Goal: Task Accomplishment & Management: Manage account settings

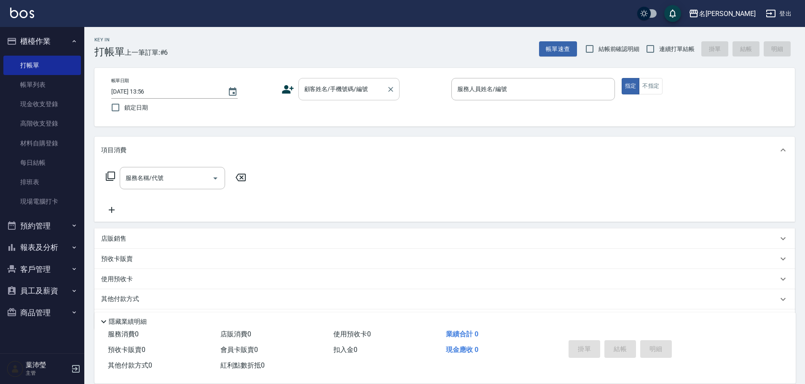
click at [342, 92] on input "顧客姓名/手機號碼/編號" at bounding box center [342, 89] width 81 height 15
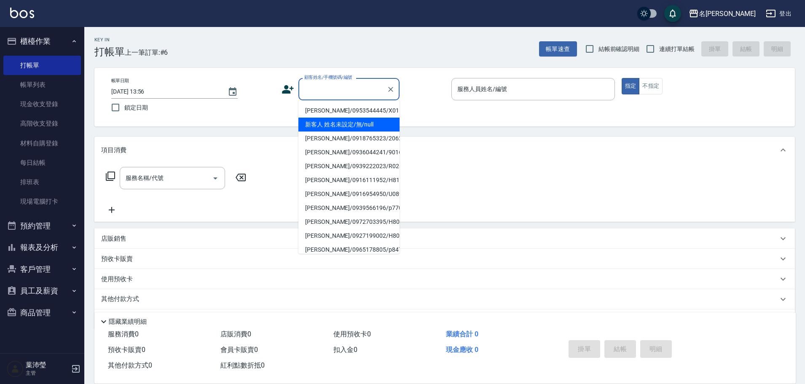
drag, startPoint x: 346, startPoint y: 123, endPoint x: 444, endPoint y: 99, distance: 100.3
click at [347, 123] on li "新客人 姓名未設定/無/null" at bounding box center [348, 125] width 101 height 14
type input "新客人 姓名未設定/無/null"
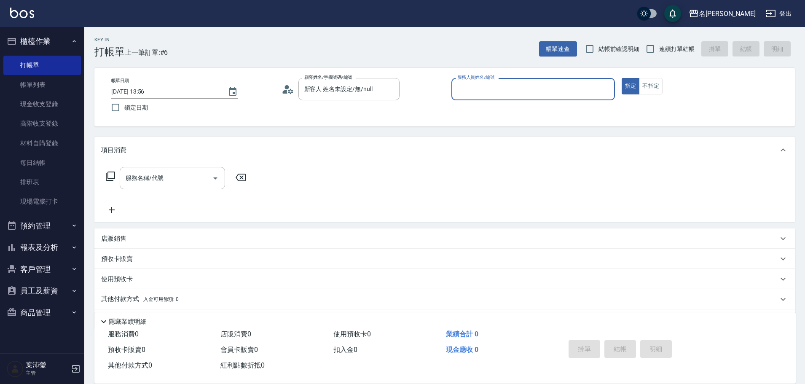
drag, startPoint x: 474, startPoint y: 91, endPoint x: 474, endPoint y: 99, distance: 8.8
click at [474, 94] on input "服務人員姓名/編號" at bounding box center [533, 89] width 156 height 15
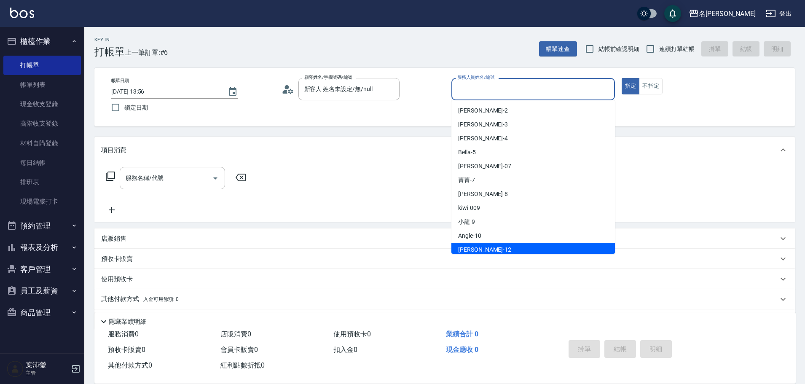
drag, startPoint x: 490, startPoint y: 244, endPoint x: 402, endPoint y: 230, distance: 89.2
click at [481, 247] on div "[PERSON_NAME] -12" at bounding box center [533, 250] width 164 height 14
type input "[PERSON_NAME]-12"
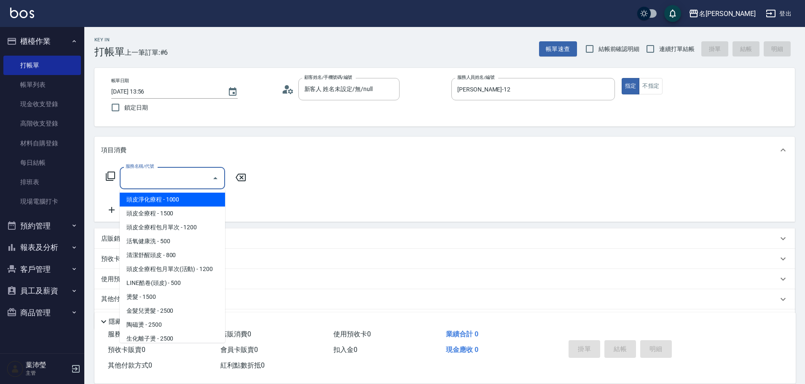
drag, startPoint x: 140, startPoint y: 179, endPoint x: 141, endPoint y: 200, distance: 20.7
click at [137, 188] on div "服務名稱/代號" at bounding box center [172, 178] width 105 height 22
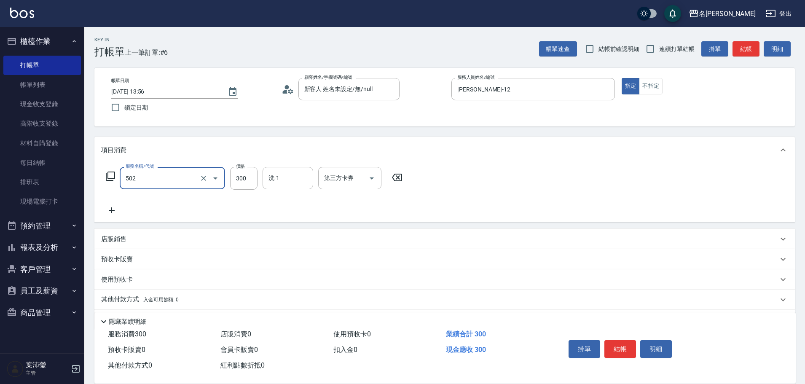
type input "洗髮(502)"
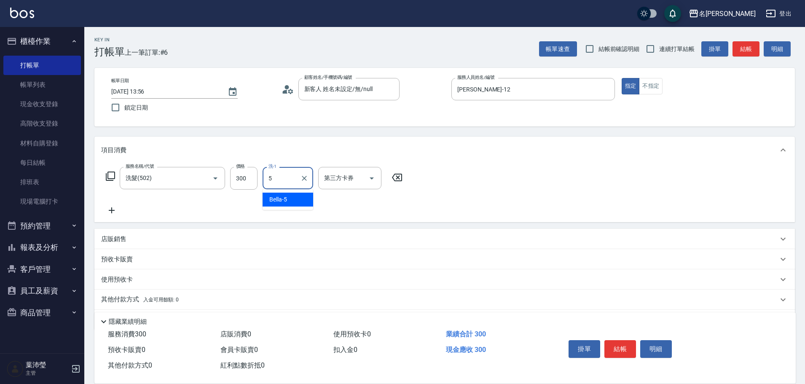
type input "Bella-5"
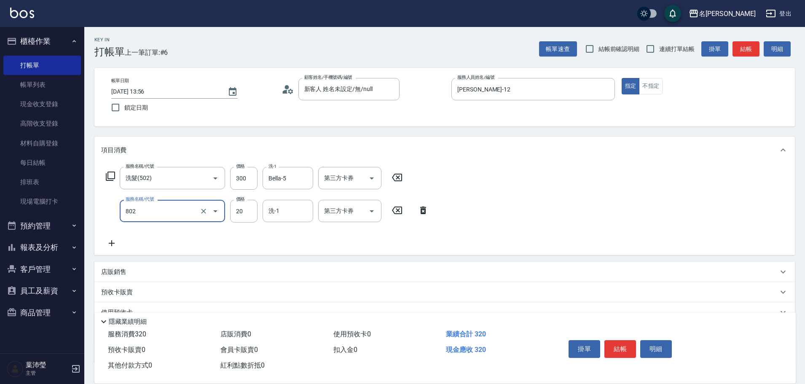
type input "潤絲(802)"
type input "Bella-5"
click at [647, 81] on button "不指定" at bounding box center [651, 86] width 24 height 16
click at [746, 54] on button "結帳" at bounding box center [745, 49] width 27 height 16
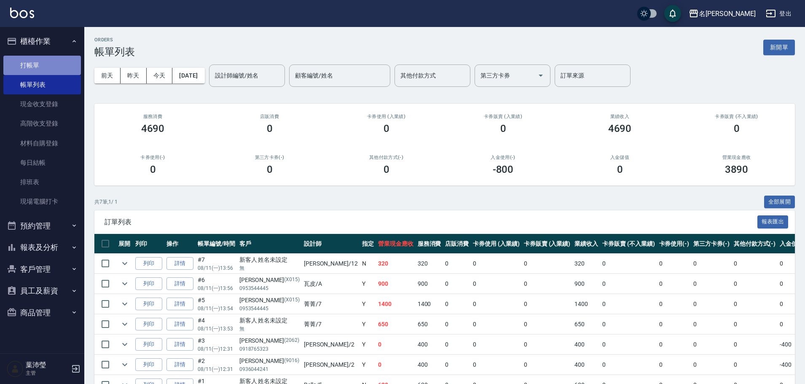
click at [29, 62] on link "打帳單" at bounding box center [42, 65] width 78 height 19
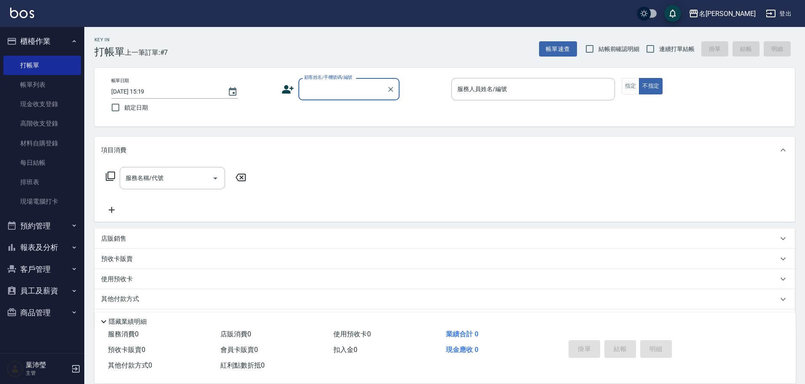
click at [319, 97] on div "顧客姓名/手機號碼/編號" at bounding box center [348, 89] width 101 height 22
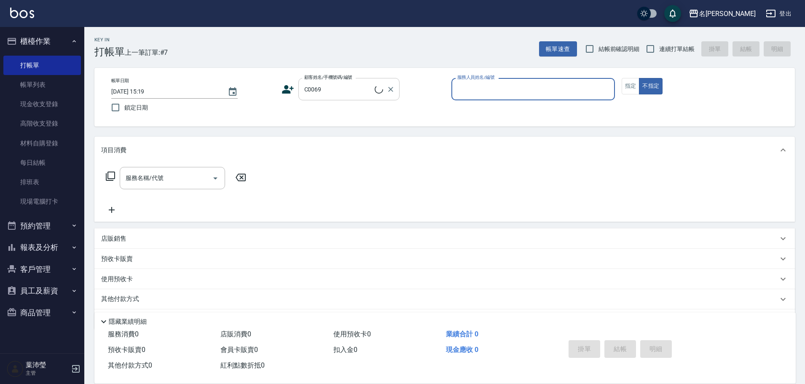
type input "[PERSON_NAME]/0937937729/C0069"
type input "Angle-10"
click at [632, 87] on button "指定" at bounding box center [631, 86] width 18 height 16
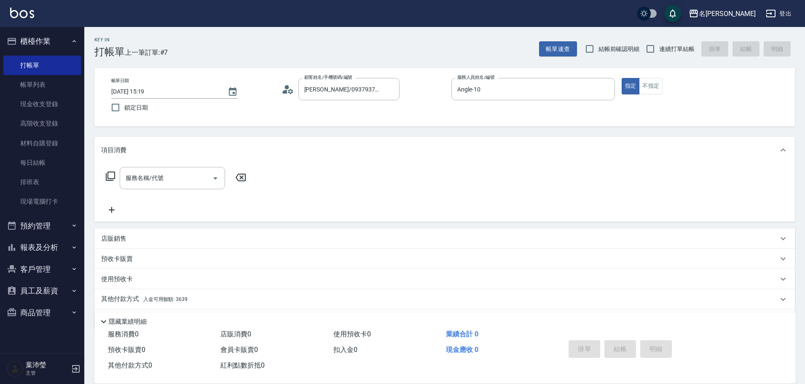
click at [108, 174] on icon at bounding box center [110, 176] width 9 height 9
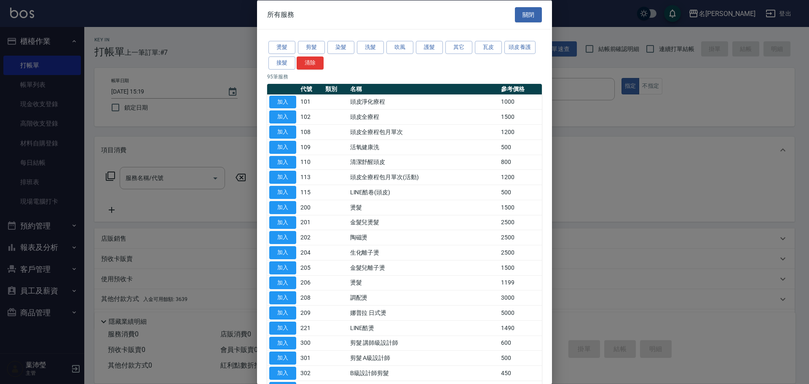
click at [377, 40] on div "燙髮 剪髮 染髮 洗髮 吹風 護髮 其它 瓦皮 頭皮養護 接髮 清除" at bounding box center [404, 55] width 275 height 31
click at [377, 44] on button "洗髮" at bounding box center [370, 47] width 27 height 13
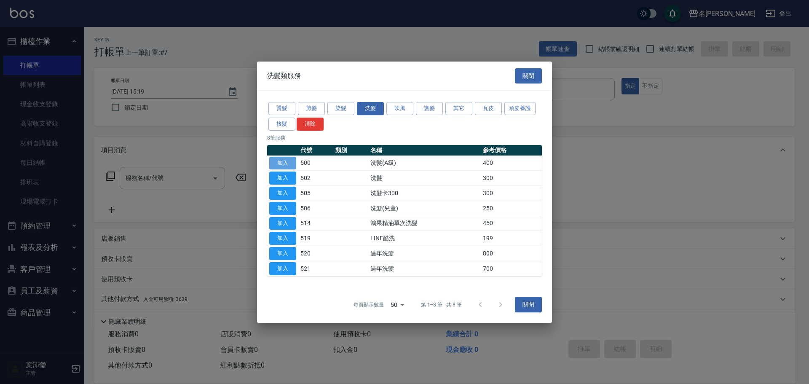
click at [287, 163] on button "加入" at bounding box center [282, 162] width 27 height 13
type input "洗髮(A級)(500)"
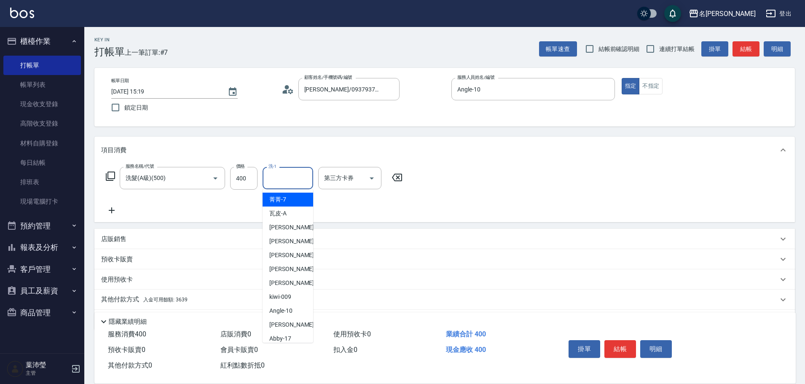
click at [277, 179] on input "洗-1" at bounding box center [287, 178] width 43 height 15
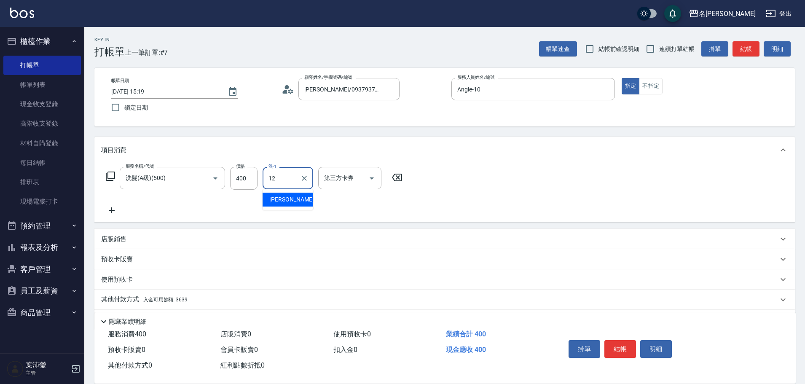
type input "[PERSON_NAME]-12"
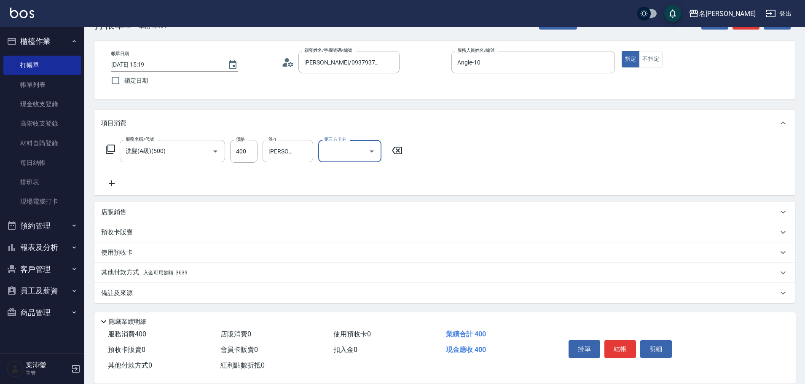
click at [123, 273] on p "其他付款方式 入金可用餘額: 3639" at bounding box center [144, 272] width 86 height 9
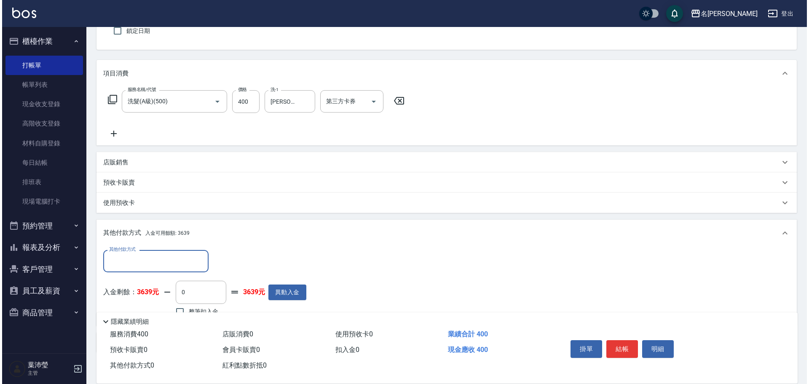
scroll to position [126, 0]
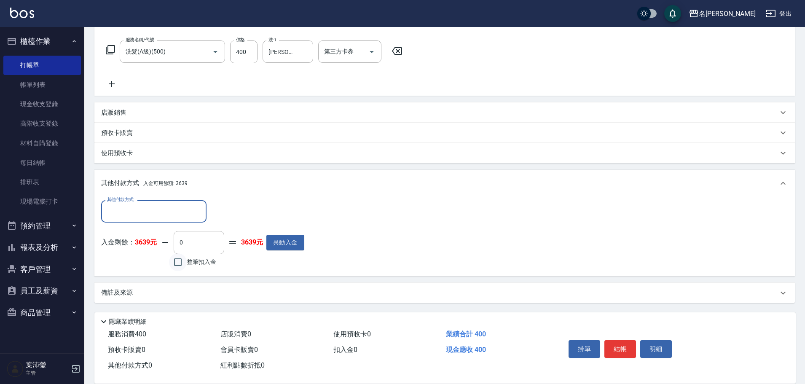
click at [180, 267] on input "整筆扣入金" at bounding box center [178, 262] width 18 height 18
checkbox input "true"
type input "400"
click at [658, 351] on button "明細" at bounding box center [656, 349] width 32 height 18
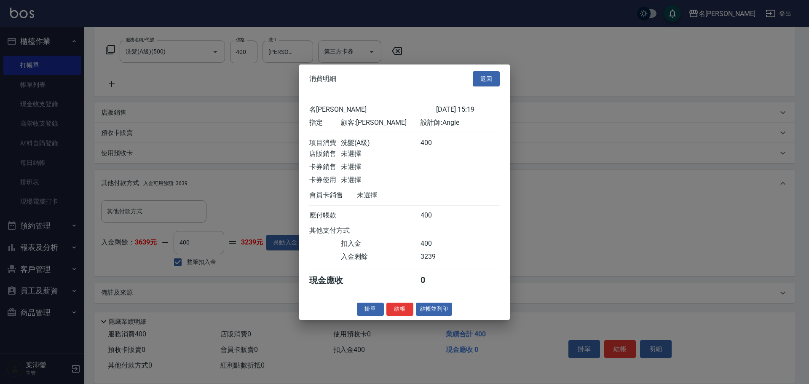
click at [433, 314] on button "結帳並列印" at bounding box center [434, 309] width 37 height 13
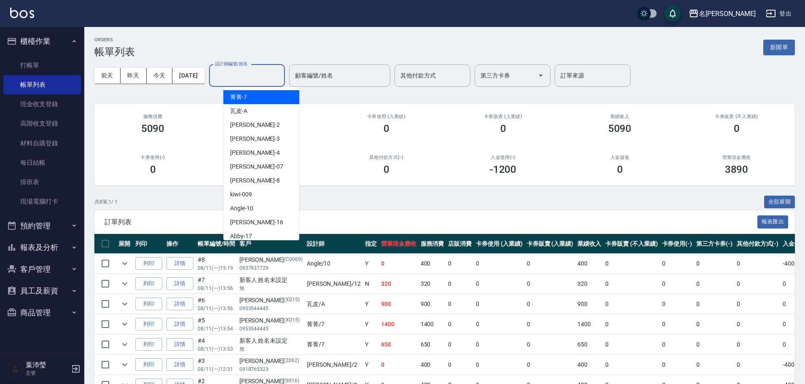
click at [250, 74] on input "設計師編號/姓名" at bounding box center [247, 75] width 68 height 15
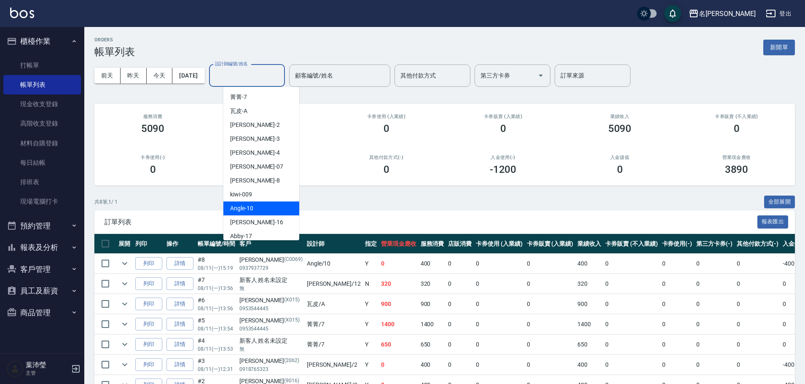
click at [231, 205] on span "Angle -10" at bounding box center [241, 208] width 23 height 9
type input "Angle-10"
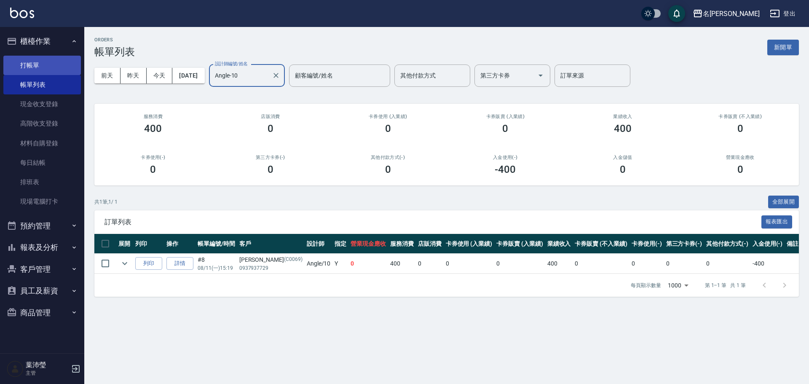
click at [25, 65] on link "打帳單" at bounding box center [42, 65] width 78 height 19
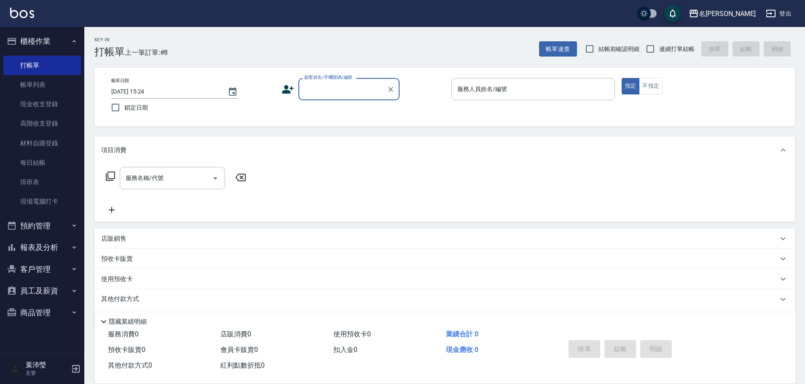
click at [325, 83] on input "顧客姓名/手機號碼/編號" at bounding box center [342, 89] width 81 height 15
click at [316, 91] on input "顧客姓名/手機號碼/編號" at bounding box center [342, 89] width 81 height 15
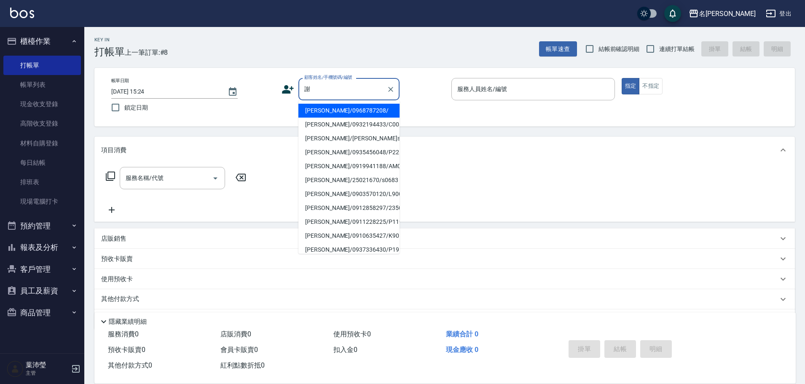
click at [329, 89] on input "謝" at bounding box center [342, 89] width 81 height 15
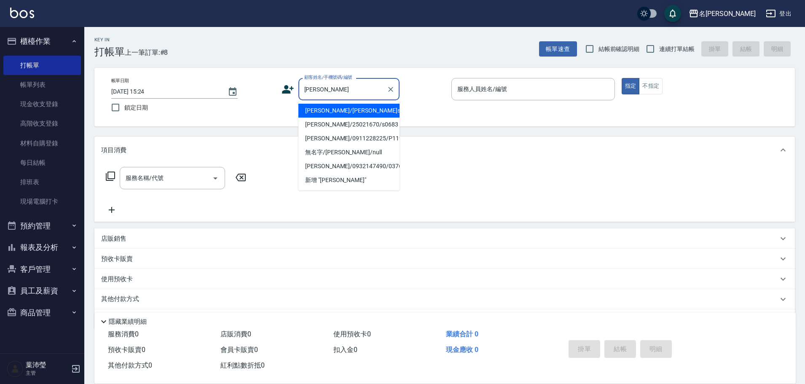
click at [334, 107] on li "[PERSON_NAME]/[PERSON_NAME]s0683/s0683" at bounding box center [348, 111] width 101 height 14
type input "[PERSON_NAME]/[PERSON_NAME]s0683/s0683"
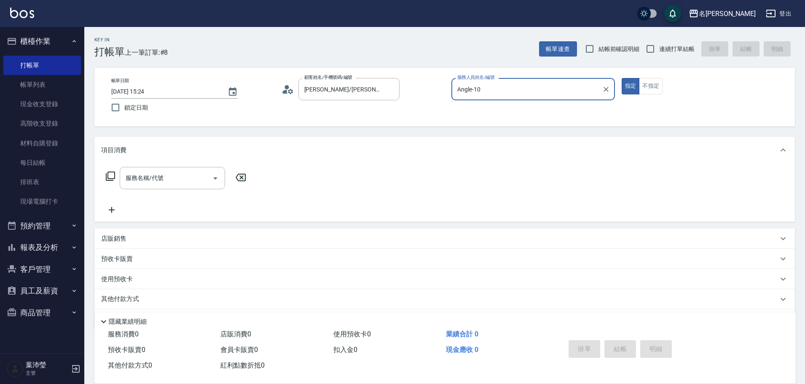
type input "Angle-10"
click at [110, 176] on icon at bounding box center [110, 176] width 10 height 10
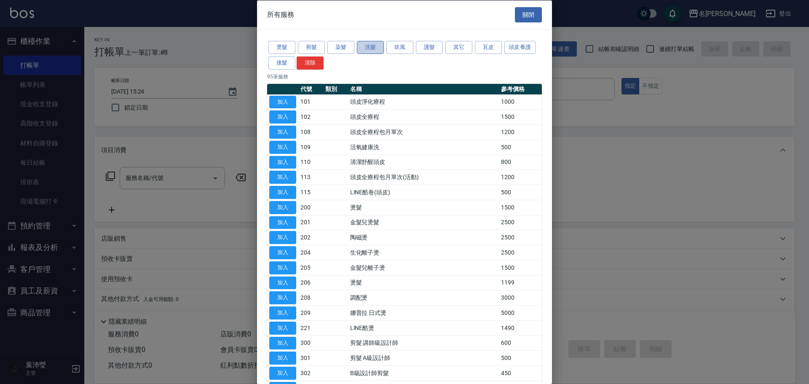
click at [367, 46] on button "洗髮" at bounding box center [370, 47] width 27 height 13
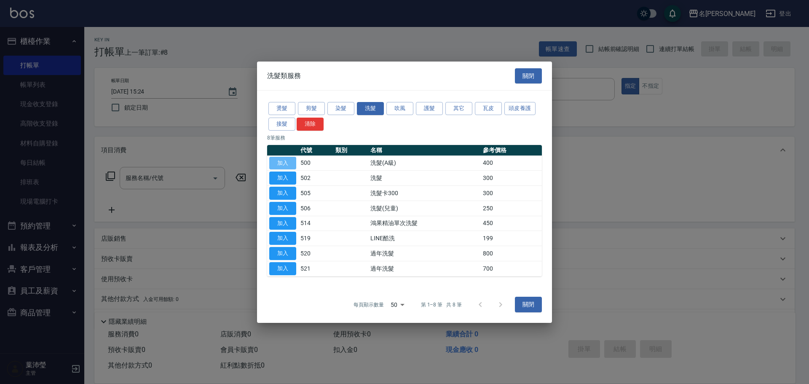
click at [286, 158] on button "加入" at bounding box center [282, 162] width 27 height 13
type input "洗髮(A級)(500)"
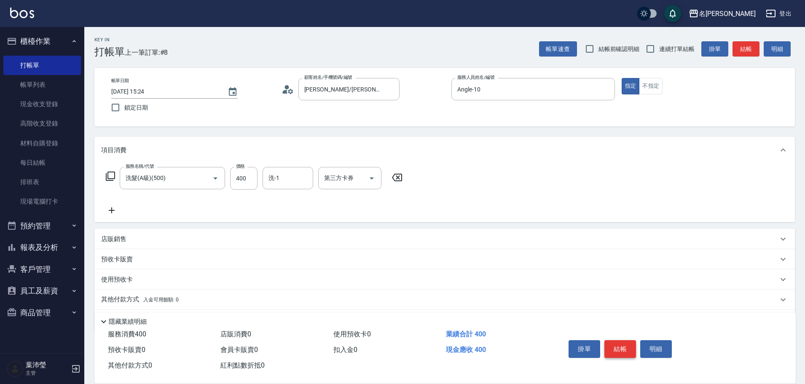
click at [616, 344] on button "結帳" at bounding box center [620, 349] width 32 height 18
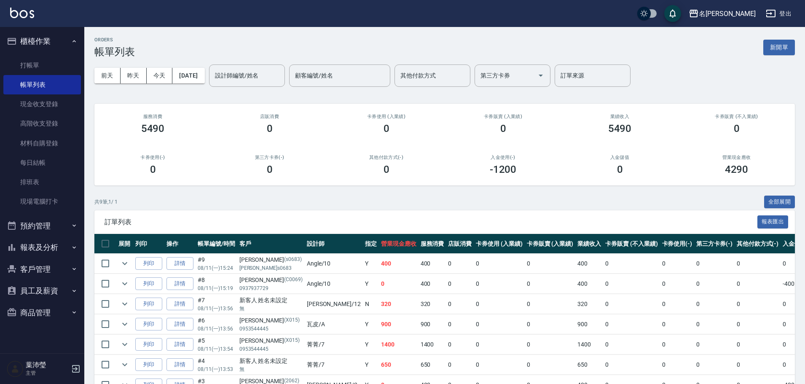
click at [784, 48] on button "新開單" at bounding box center [779, 48] width 32 height 16
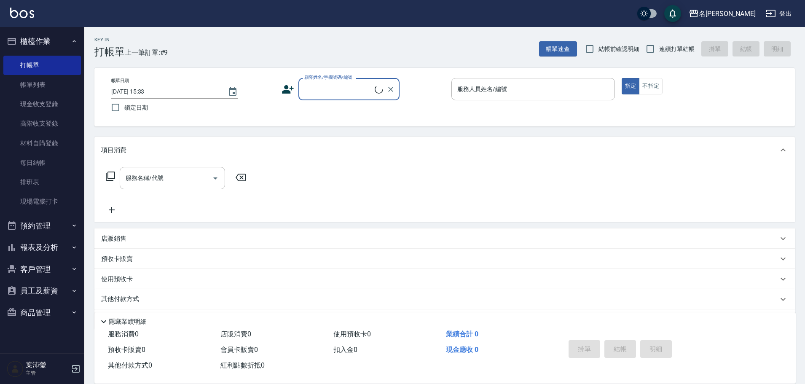
click at [375, 89] on icon at bounding box center [378, 89] width 9 height 9
click at [345, 94] on input "顧客姓名/手機號碼/編號" at bounding box center [342, 89] width 81 height 15
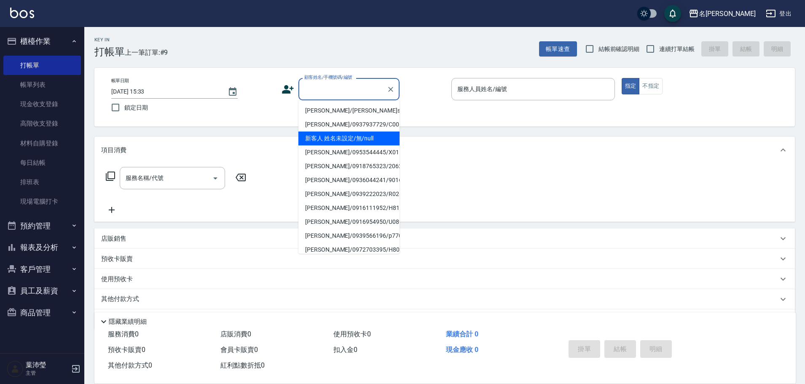
click at [343, 142] on li "新客人 姓名未設定/無/null" at bounding box center [348, 138] width 101 height 14
type input "新客人 姓名未設定/無/null"
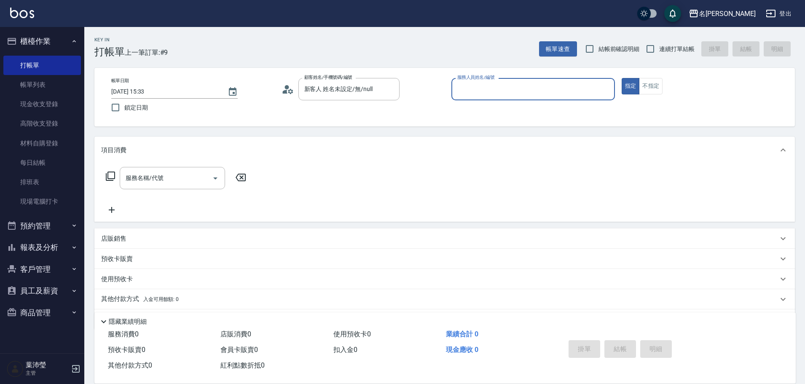
click at [534, 86] on input "服務人員姓名/編號" at bounding box center [533, 89] width 156 height 15
type input "Angle-10"
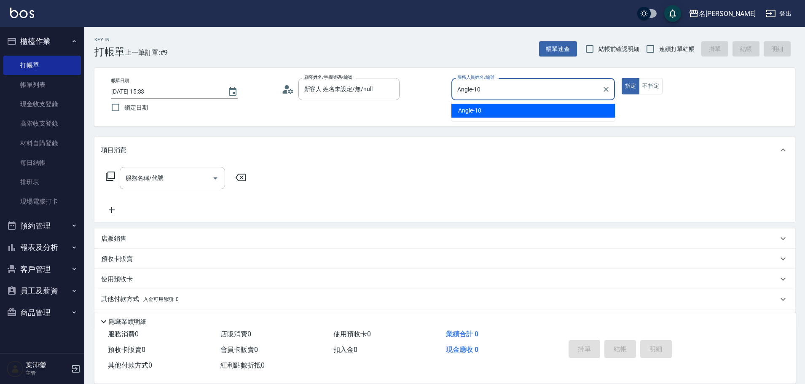
type button "true"
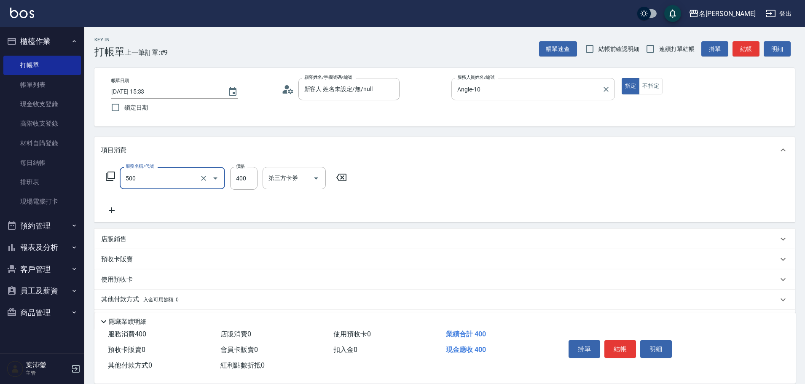
type input "洗髮(A級)(500)"
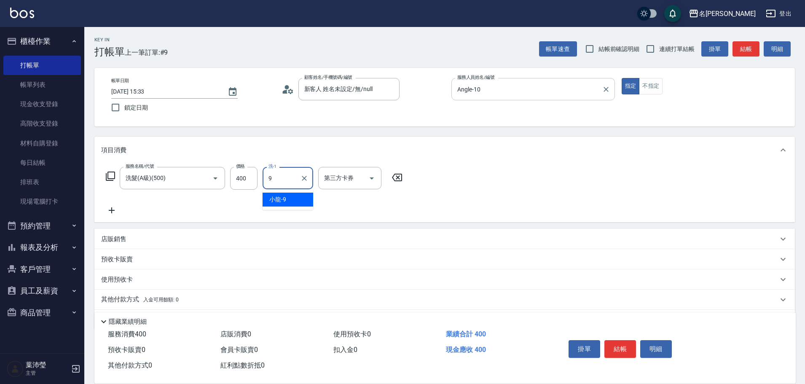
type input "小龍-9"
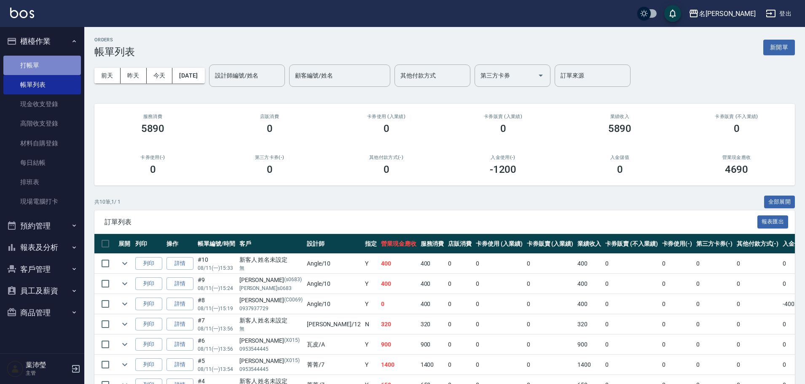
click at [43, 69] on link "打帳單" at bounding box center [42, 65] width 78 height 19
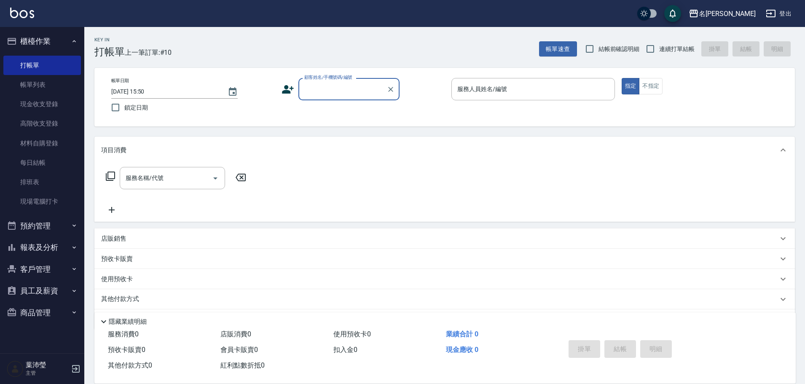
click at [370, 92] on input "顧客姓名/手機號碼/編號" at bounding box center [342, 89] width 81 height 15
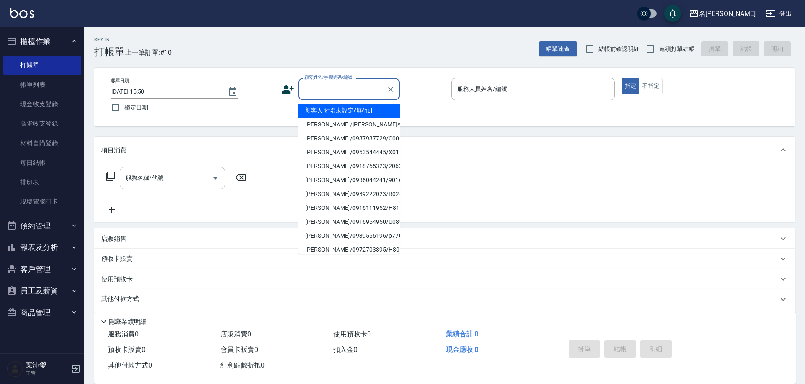
click at [354, 110] on li "新客人 姓名未設定/無/null" at bounding box center [348, 111] width 101 height 14
type input "新客人 姓名未設定/無/null"
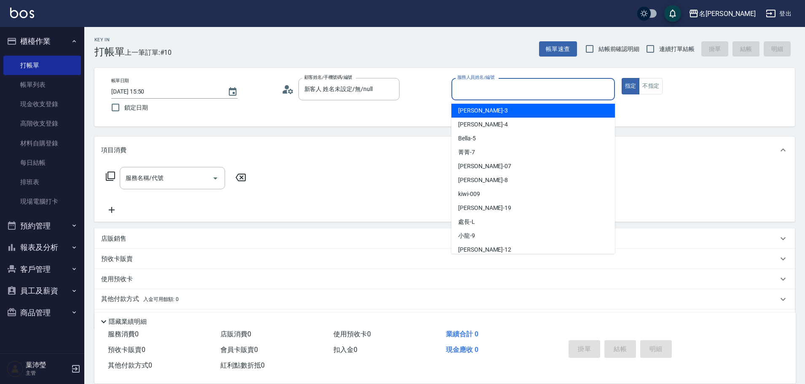
click at [469, 92] on input "服務人員姓名/編號" at bounding box center [533, 89] width 156 height 15
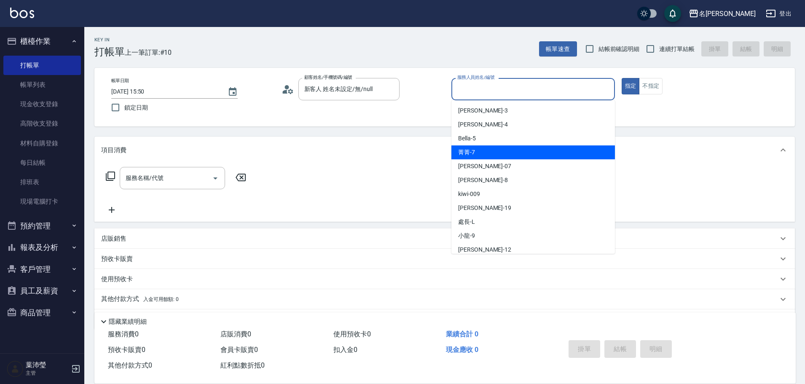
click at [488, 150] on div "菁菁 -7" at bounding box center [533, 152] width 164 height 14
type input "菁菁-7"
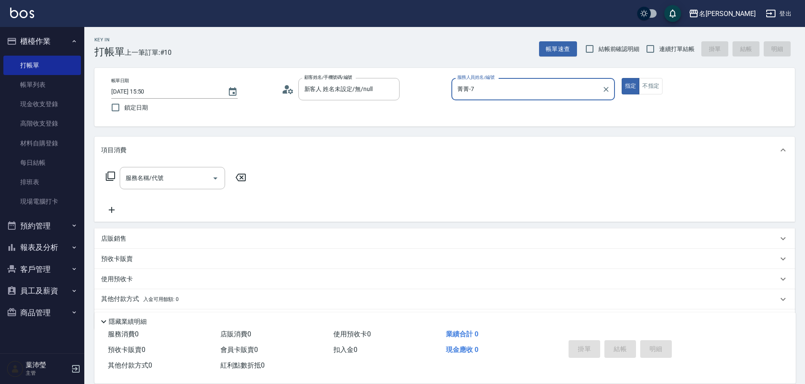
click at [112, 175] on icon at bounding box center [110, 176] width 10 height 10
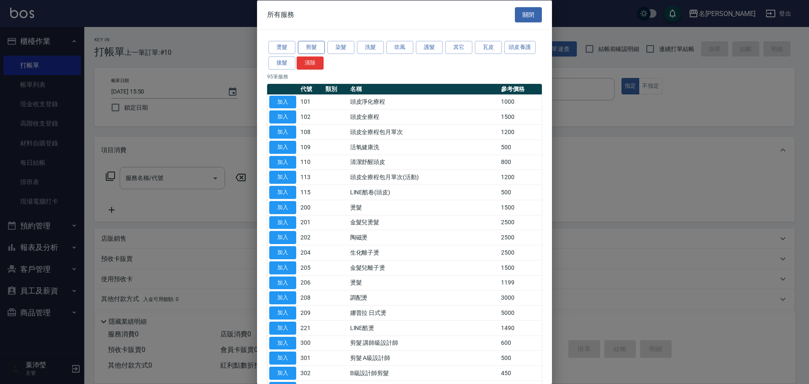
click at [313, 46] on button "剪髮" at bounding box center [311, 47] width 27 height 13
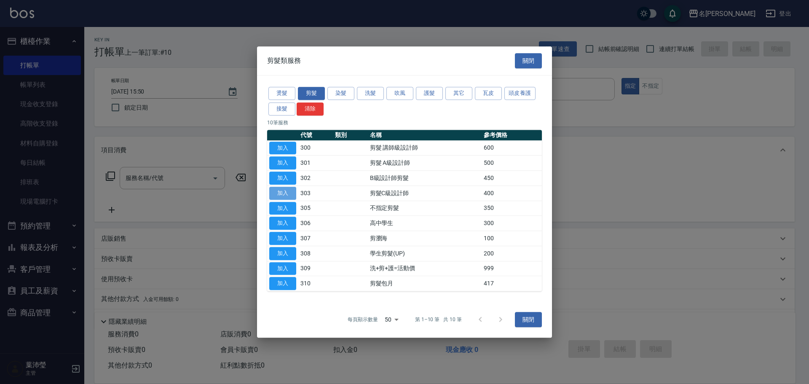
click at [288, 196] on button "加入" at bounding box center [282, 193] width 27 height 13
type input "剪髮C級設計師(303)"
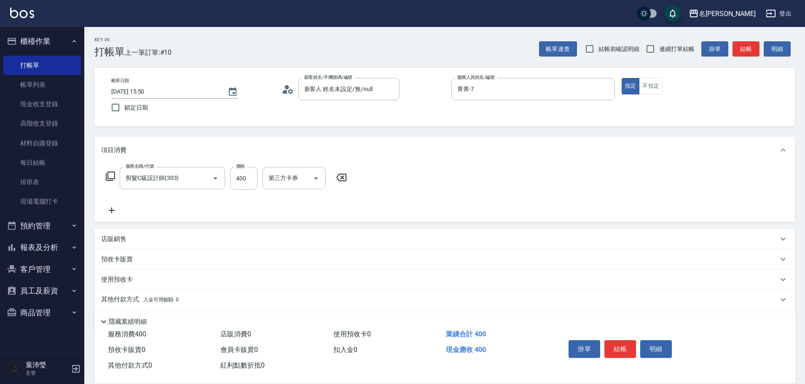
drag, startPoint x: 624, startPoint y: 348, endPoint x: 627, endPoint y: 341, distance: 7.7
click at [623, 346] on button "結帳" at bounding box center [620, 349] width 32 height 18
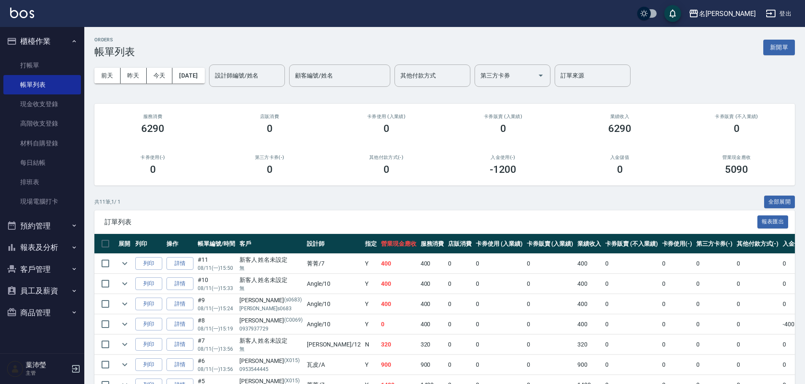
click at [660, 338] on td "0" at bounding box center [677, 345] width 35 height 20
click at [62, 65] on link "打帳單" at bounding box center [42, 65] width 78 height 19
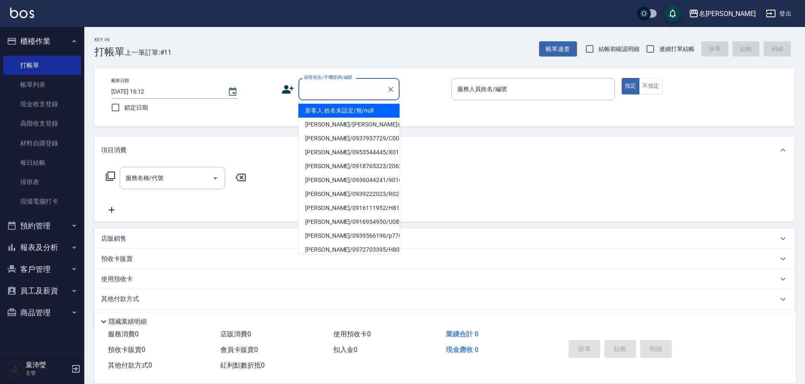
click at [332, 91] on input "顧客姓名/手機號碼/編號" at bounding box center [342, 89] width 81 height 15
click at [334, 110] on li "新客人 姓名未設定/無/null" at bounding box center [348, 111] width 101 height 14
type input "新客人 姓名未設定/無/null"
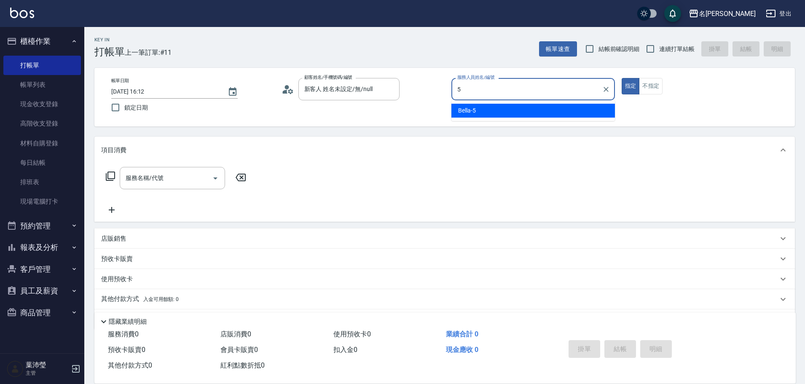
type input "Bella-5"
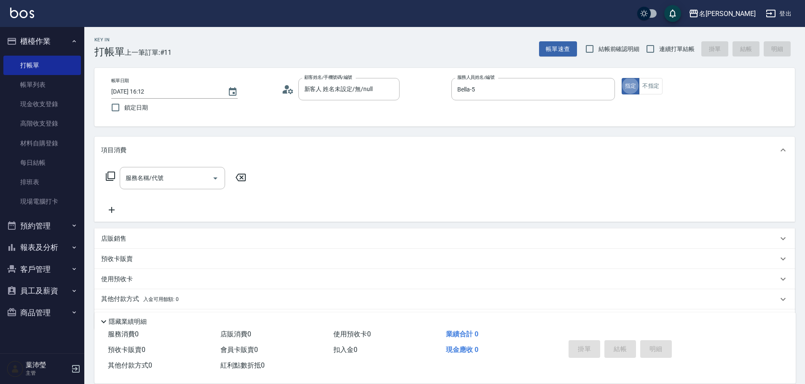
type button "true"
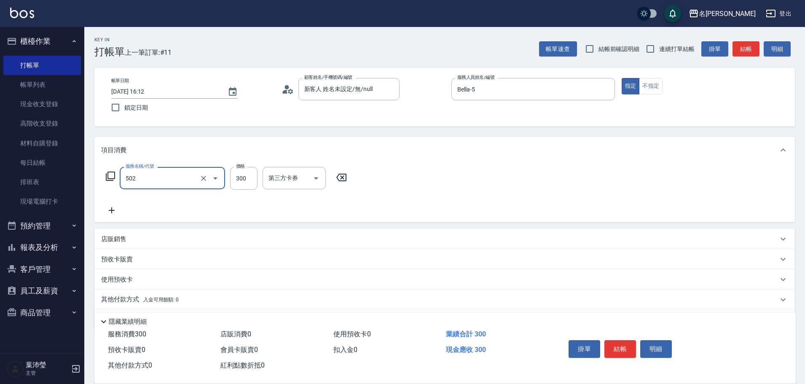
type input "洗髮(502)"
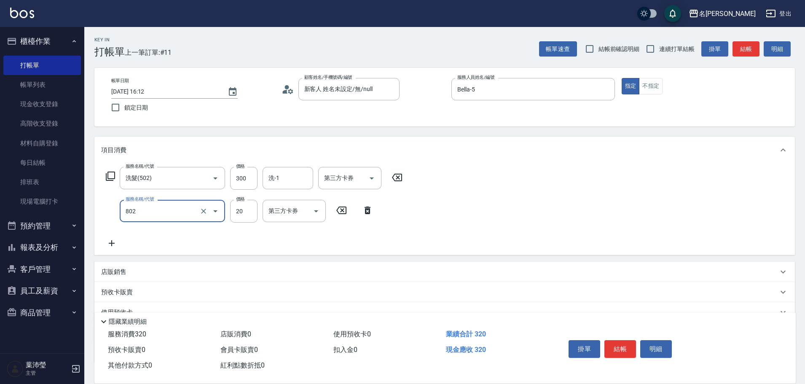
type input "潤絲(802)"
click at [748, 51] on button "結帳" at bounding box center [745, 49] width 27 height 16
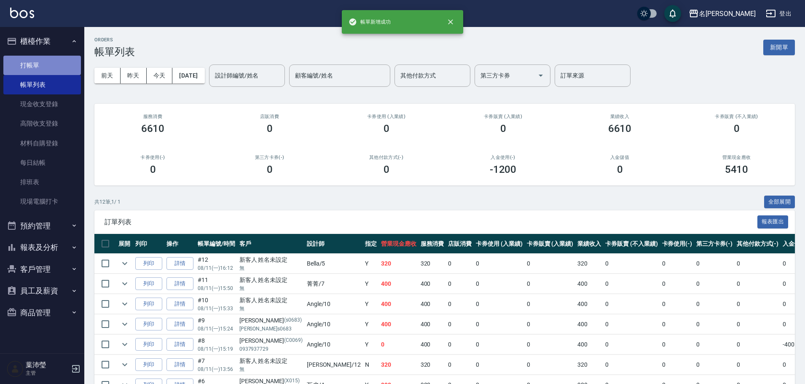
click at [43, 59] on link "打帳單" at bounding box center [42, 65] width 78 height 19
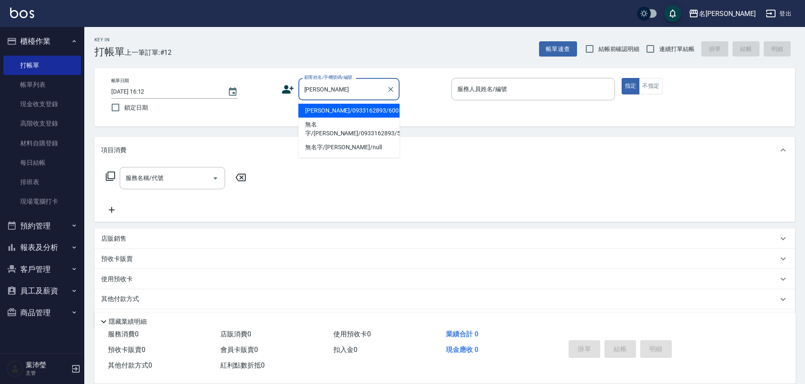
click at [311, 114] on li "[PERSON_NAME]/0933162893/60050" at bounding box center [348, 111] width 101 height 14
type input "[PERSON_NAME]/0933162893/60050"
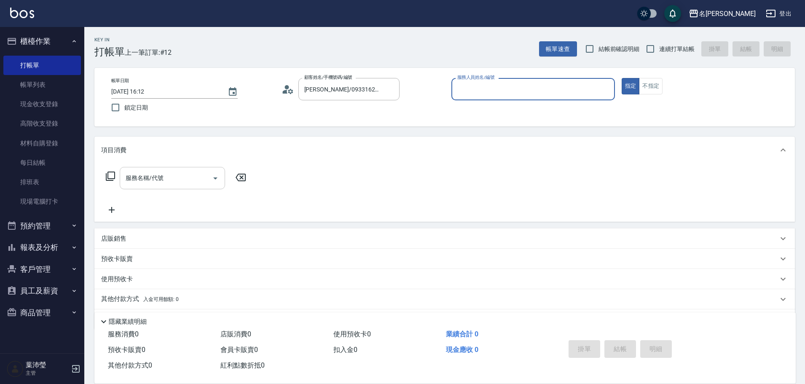
click at [200, 176] on input "服務名稱/代號" at bounding box center [165, 178] width 85 height 15
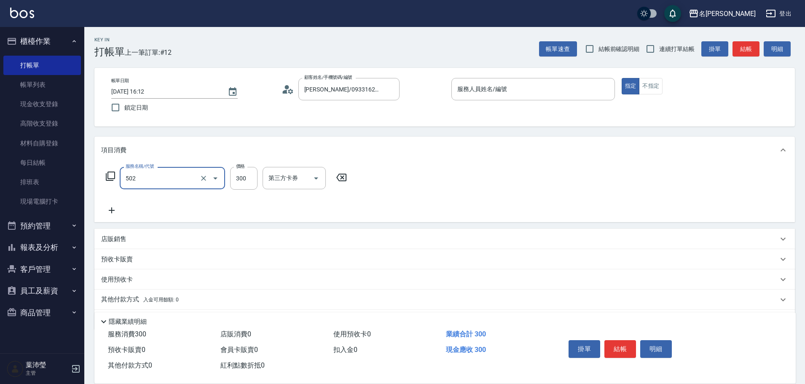
type input "洗髮(502)"
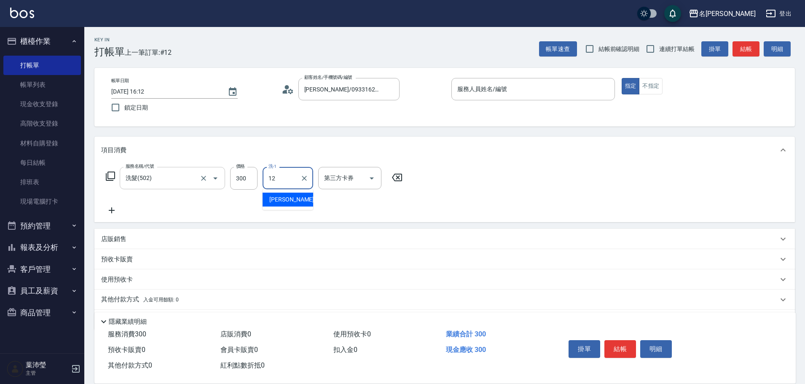
type input "[PERSON_NAME]-12"
click at [482, 99] on div "服務人員姓名/編號" at bounding box center [533, 89] width 164 height 22
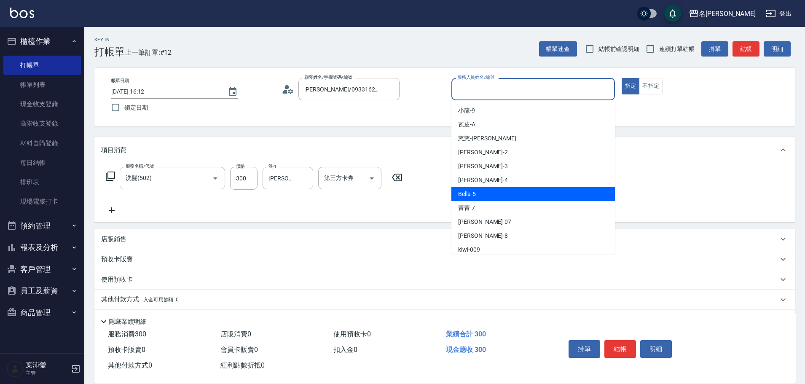
drag, startPoint x: 485, startPoint y: 193, endPoint x: 499, endPoint y: 184, distance: 16.3
click at [488, 192] on div "Bella -5" at bounding box center [533, 194] width 164 height 14
type input "Bella-5"
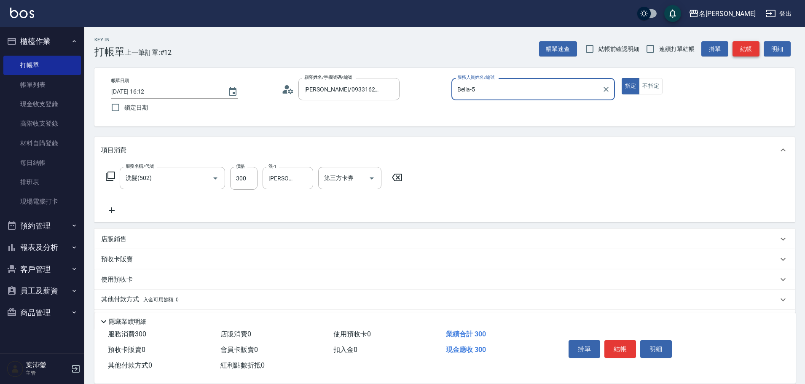
click at [748, 46] on button "結帳" at bounding box center [745, 49] width 27 height 16
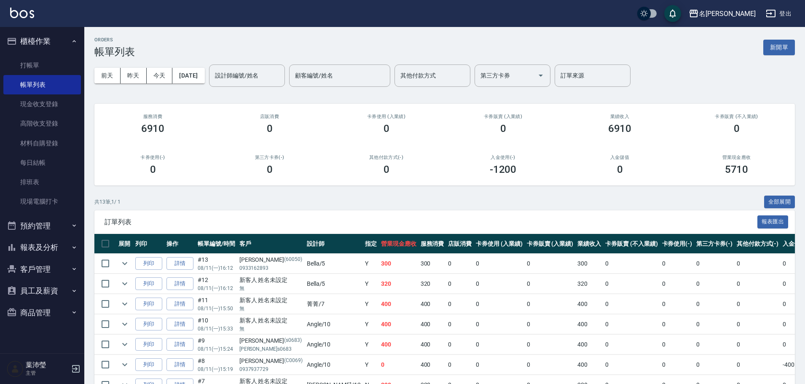
click at [749, 43] on div "ORDERS 帳單列表 新開單" at bounding box center [444, 47] width 700 height 21
click at [27, 63] on link "打帳單" at bounding box center [42, 65] width 78 height 19
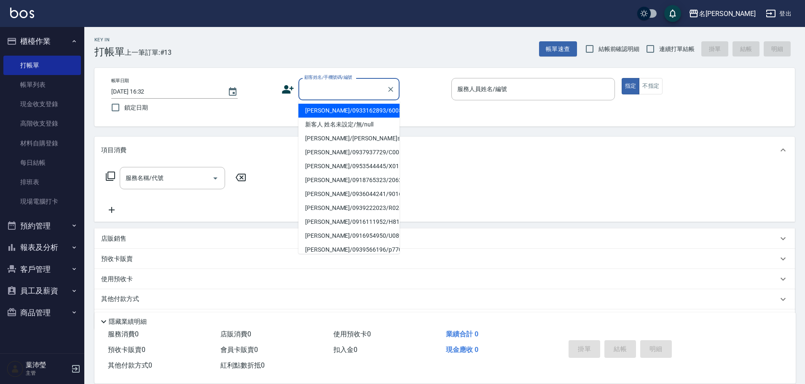
click at [328, 89] on input "顧客姓名/手機號碼/編號" at bounding box center [342, 89] width 81 height 15
click at [348, 248] on li "[PERSON_NAME]/25042986/C0120" at bounding box center [348, 250] width 101 height 14
type input "[PERSON_NAME]/25042986/C0120"
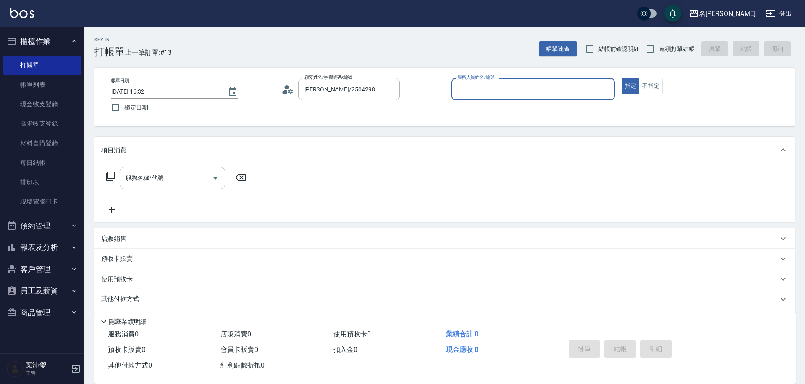
type input "敏卉-2"
click at [110, 175] on icon at bounding box center [110, 176] width 10 height 10
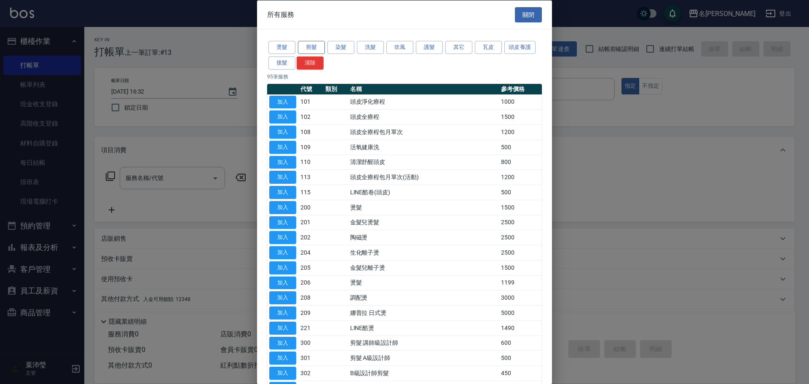
click at [314, 46] on button "剪髮" at bounding box center [311, 47] width 27 height 13
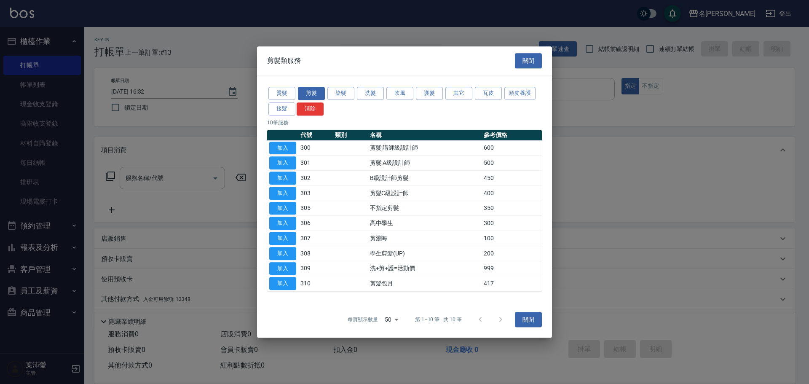
drag, startPoint x: 284, startPoint y: 145, endPoint x: 400, endPoint y: 123, distance: 117.9
click at [400, 123] on div "燙髮 剪髮 染髮 洗髮 吹風 護髮 其它 瓦皮 頭皮養護 接髮 清除 10 筆服務 代號 類別 名稱 參考價格 加入 300 剪髮 講師級設計師 600 加入…" at bounding box center [404, 188] width 295 height 226
click at [284, 163] on button "加入" at bounding box center [282, 162] width 27 height 13
type input "剪髮 A級設計師(301)"
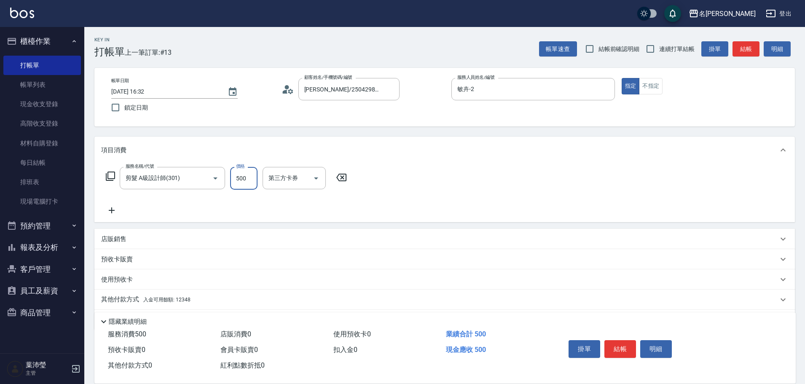
click at [238, 180] on input "500" at bounding box center [243, 178] width 27 height 23
type input "600"
click at [108, 300] on p "其他付款方式 入金可用餘額: 12348" at bounding box center [145, 299] width 89 height 9
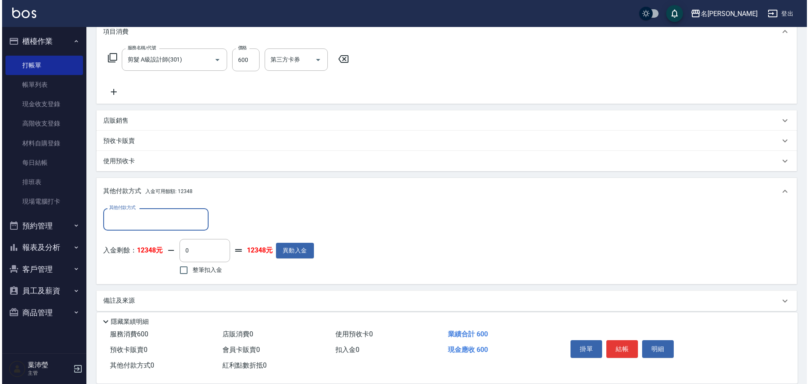
scroll to position [126, 0]
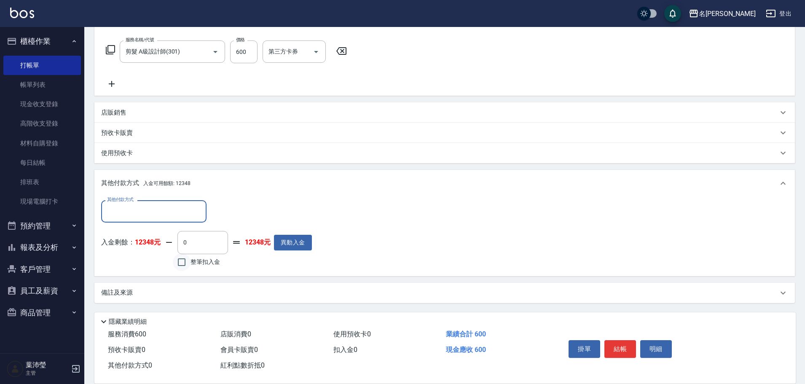
click at [182, 262] on input "整筆扣入金" at bounding box center [182, 262] width 18 height 18
checkbox input "true"
type input "600"
drag, startPoint x: 666, startPoint y: 340, endPoint x: 644, endPoint y: 342, distance: 22.1
click at [684, 353] on div "掛單 結帳 明細" at bounding box center [670, 350] width 231 height 47
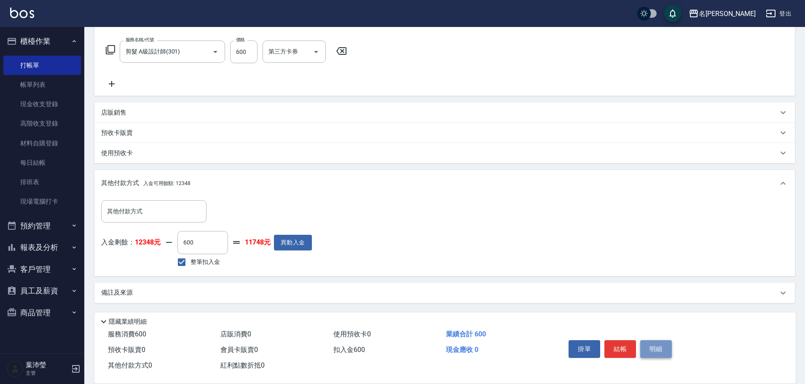
click at [646, 343] on button "明細" at bounding box center [656, 349] width 32 height 18
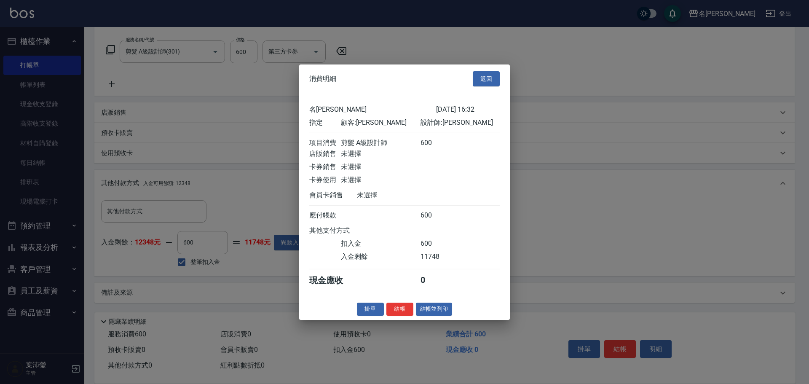
drag, startPoint x: 405, startPoint y: 317, endPoint x: 442, endPoint y: 306, distance: 39.0
click at [443, 303] on div "消費明細 返回 名留龍江 [DATE] 16:32 指定 顧客: [PERSON_NAME] 設計師: 敏卉 項目消費 剪髮 A級設計師 600 店販銷售 未…" at bounding box center [404, 191] width 211 height 255
click at [434, 316] on button "結帳並列印" at bounding box center [434, 309] width 37 height 13
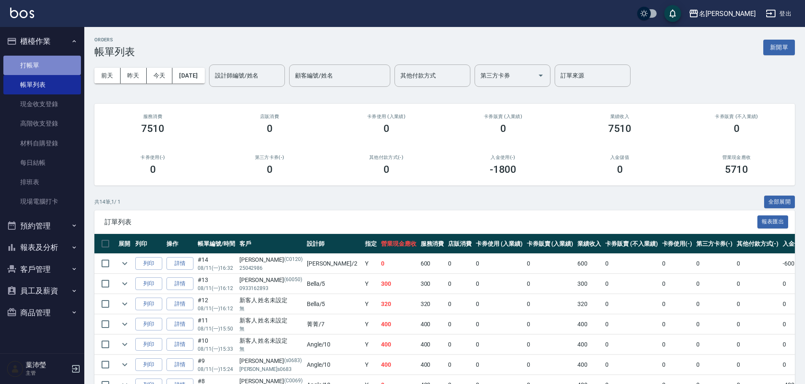
click at [35, 62] on link "打帳單" at bounding box center [42, 65] width 78 height 19
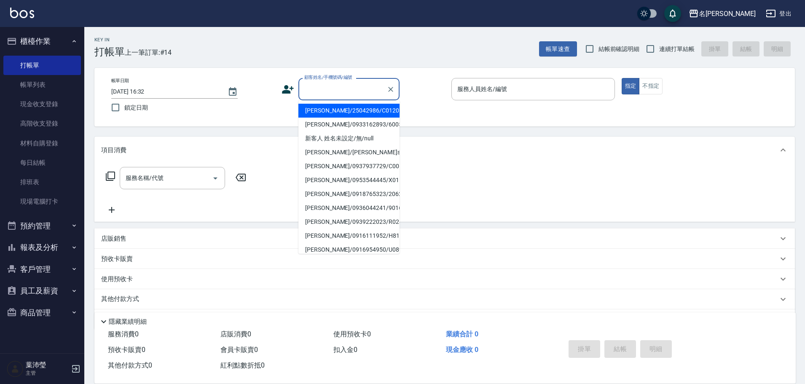
drag, startPoint x: 317, startPoint y: 85, endPoint x: 320, endPoint y: 105, distance: 20.4
click at [318, 91] on input "顧客姓名/手機號碼/編號" at bounding box center [342, 89] width 81 height 15
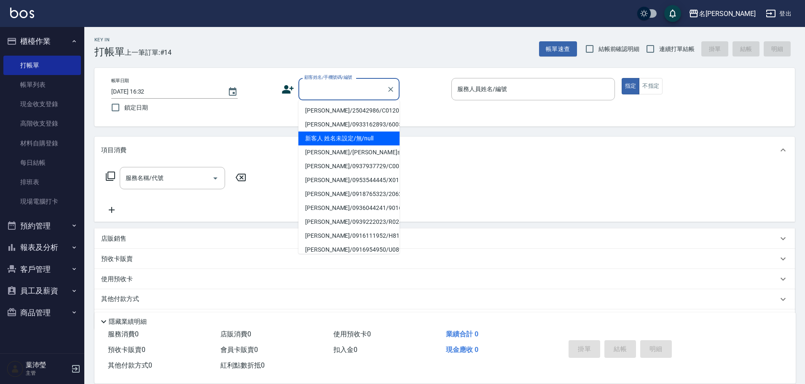
click at [326, 141] on li "新客人 姓名未設定/無/null" at bounding box center [348, 138] width 101 height 14
type input "新客人 姓名未設定/無/null"
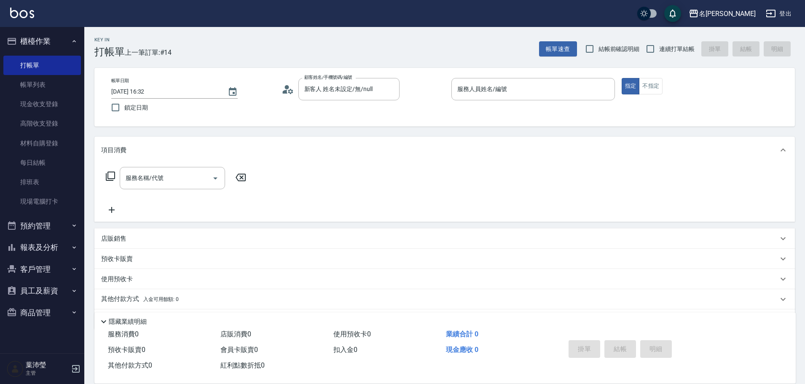
click at [445, 82] on div "帳單日期 [DATE] 16:32 鎖定日期 顧客姓名/手機號碼/編號 新客人 姓名未設定/無/null 顧客姓名/手機號碼/編號 服務人員姓名/編號 服務人…" at bounding box center [445, 97] width 680 height 38
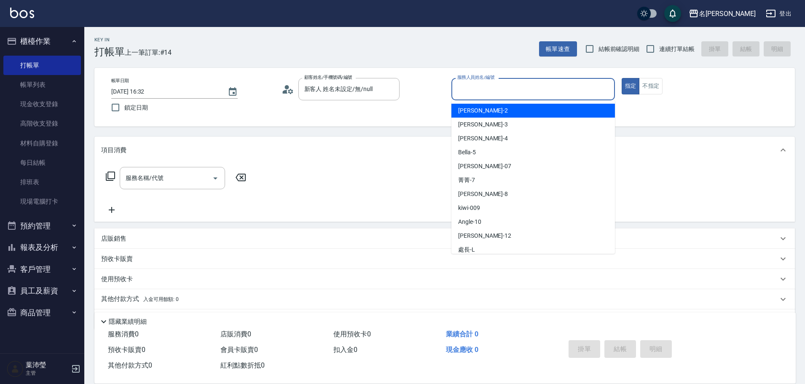
click at [473, 86] on input "服務人員姓名/編號" at bounding box center [533, 89] width 156 height 15
click at [474, 109] on span "敏卉 -2" at bounding box center [483, 110] width 50 height 9
type input "敏卉-2"
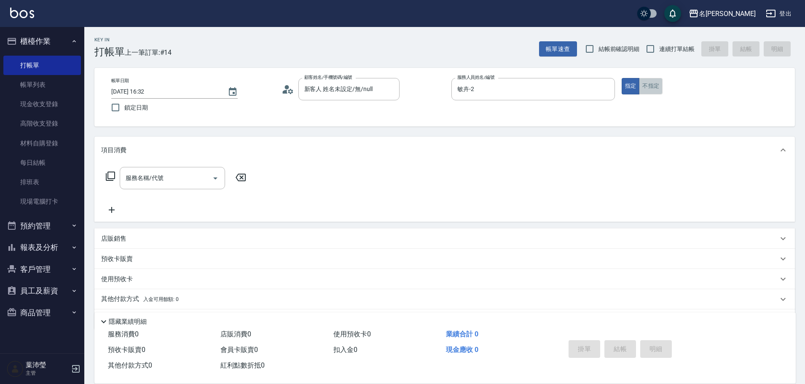
click at [653, 88] on button "不指定" at bounding box center [651, 86] width 24 height 16
click at [108, 172] on icon at bounding box center [110, 176] width 9 height 9
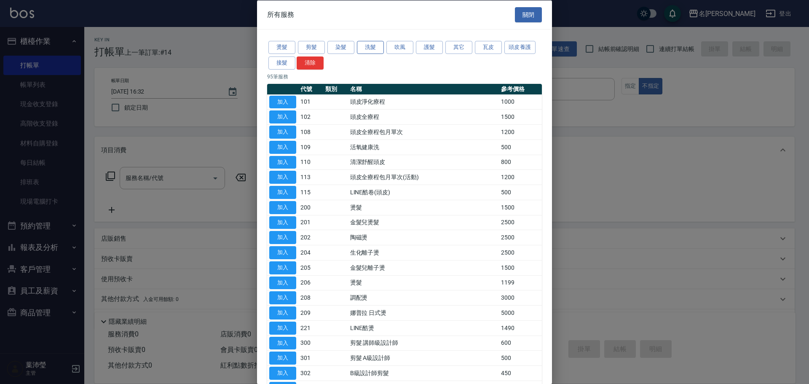
click at [374, 48] on button "洗髮" at bounding box center [370, 47] width 27 height 13
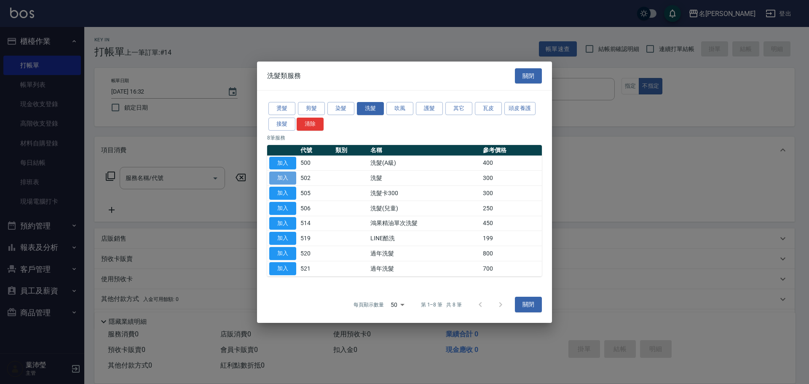
click at [286, 173] on button "加入" at bounding box center [282, 178] width 27 height 13
type input "洗髮(502)"
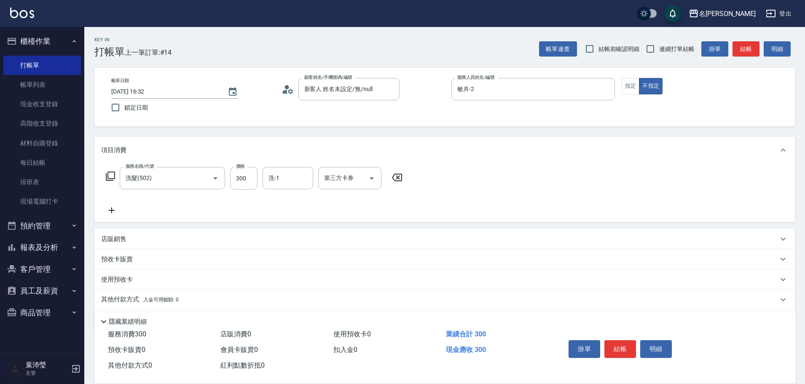
drag, startPoint x: 113, startPoint y: 174, endPoint x: 146, endPoint y: 163, distance: 34.5
click at [116, 173] on div "服務名稱/代號 洗髮(502) 服務名稱/代號 價格 300 價格 洗-1 洗-1 第三方卡券 第三方卡券" at bounding box center [254, 178] width 306 height 23
click at [109, 176] on icon at bounding box center [110, 176] width 10 height 10
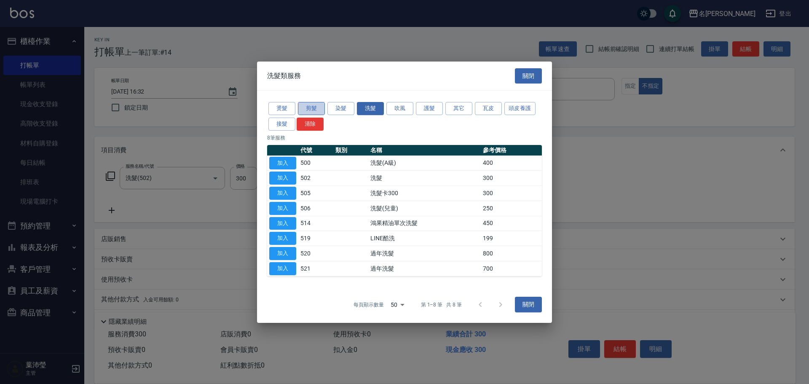
click at [308, 105] on button "剪髮" at bounding box center [311, 108] width 27 height 13
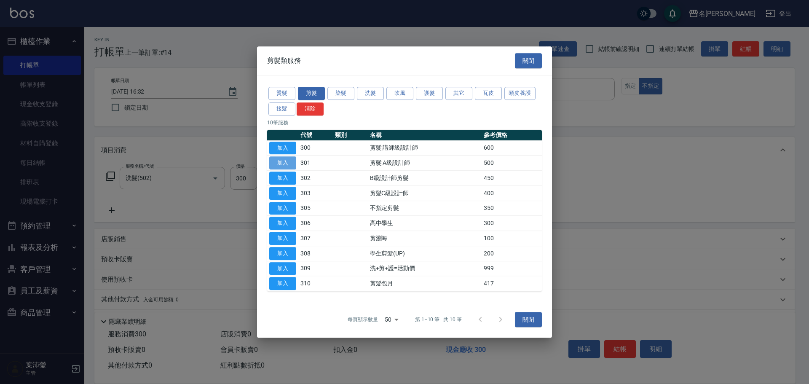
click at [285, 163] on button "加入" at bounding box center [282, 162] width 27 height 13
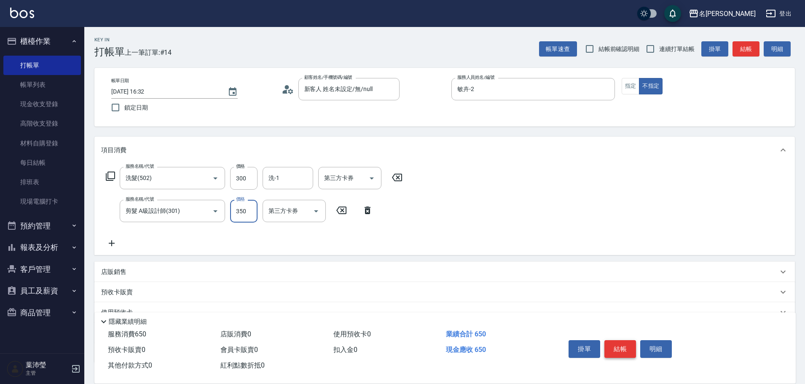
type input "350"
click at [619, 340] on button "結帳" at bounding box center [620, 349] width 32 height 18
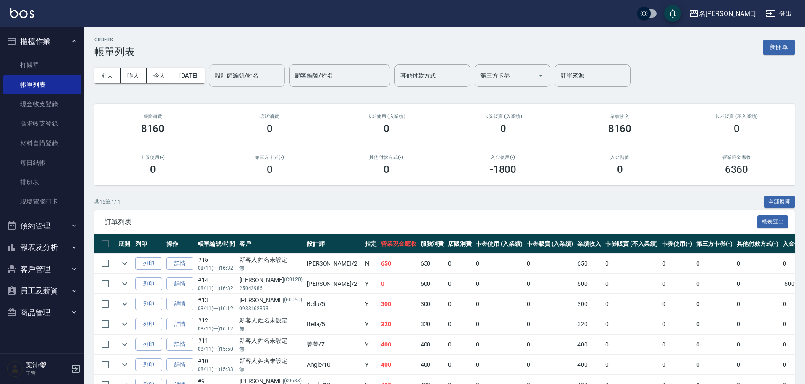
click at [254, 77] on input "設計師編號/姓名" at bounding box center [247, 75] width 68 height 15
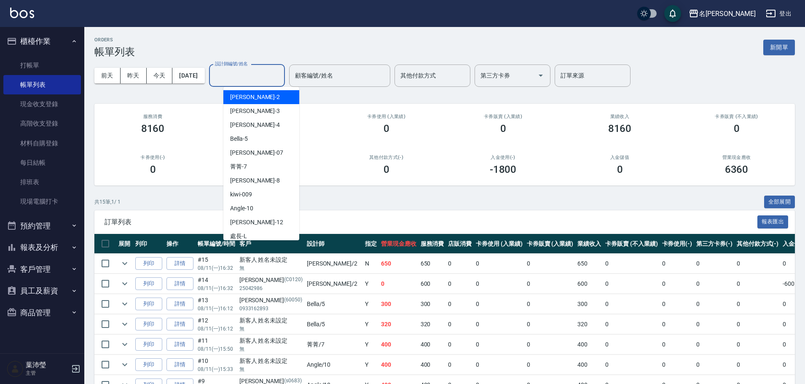
click at [249, 96] on div "敏卉 -2" at bounding box center [261, 97] width 76 height 14
type input "敏卉-2"
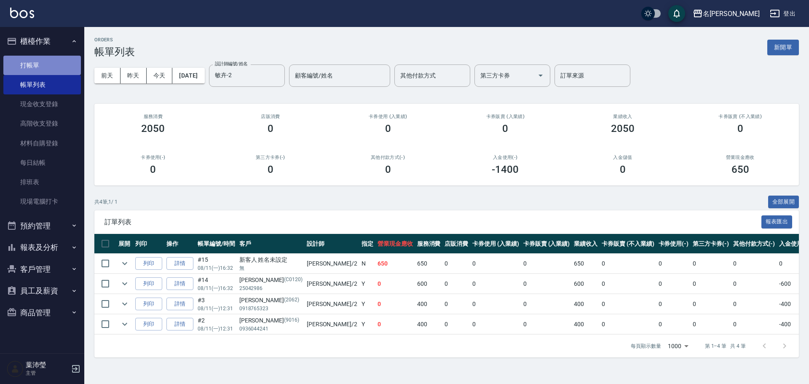
click at [60, 69] on link "打帳單" at bounding box center [42, 65] width 78 height 19
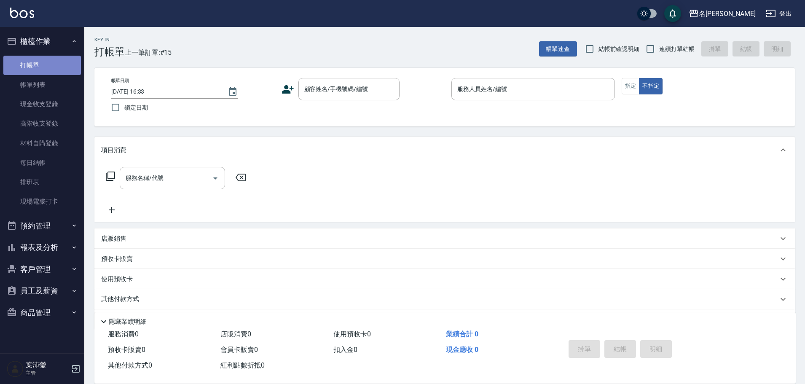
click at [29, 70] on link "打帳單" at bounding box center [42, 65] width 78 height 19
drag, startPoint x: 300, startPoint y: 191, endPoint x: 273, endPoint y: 165, distance: 37.5
click at [298, 185] on div "服務名稱/代號 服務名稱/代號" at bounding box center [444, 193] width 700 height 58
click at [40, 86] on link "帳單列表" at bounding box center [42, 84] width 78 height 19
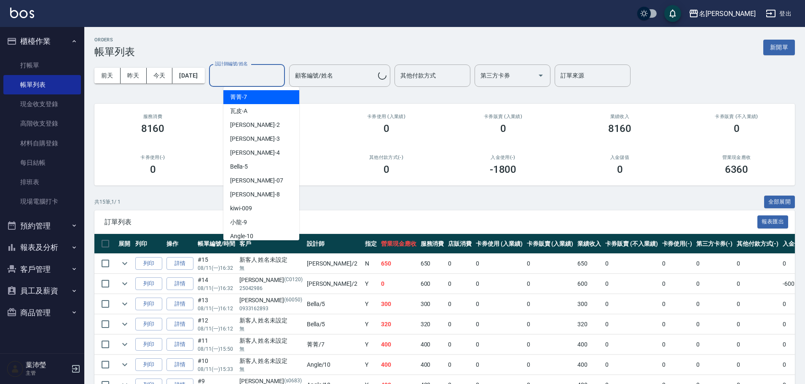
click at [257, 77] on input "設計師編號/姓名" at bounding box center [247, 75] width 68 height 15
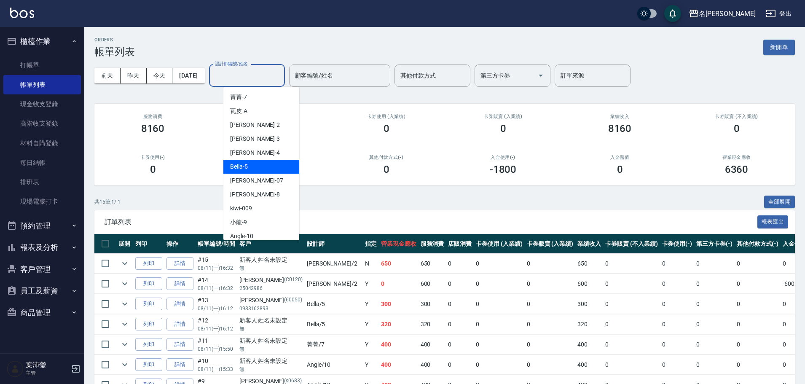
click at [255, 170] on div "Bella -5" at bounding box center [261, 167] width 76 height 14
type input "Bella-5"
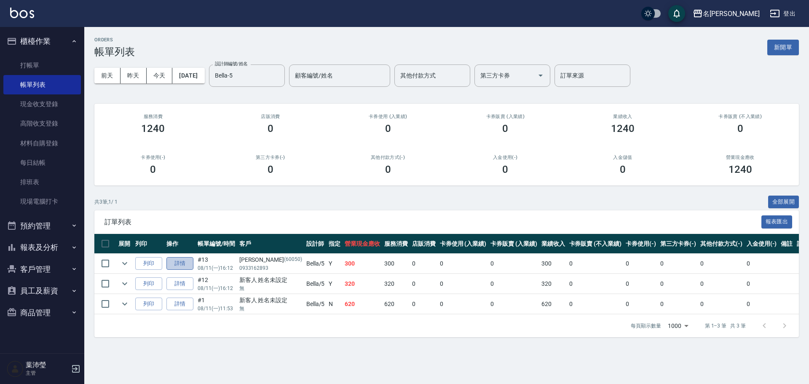
click at [178, 259] on link "詳情" at bounding box center [179, 263] width 27 height 13
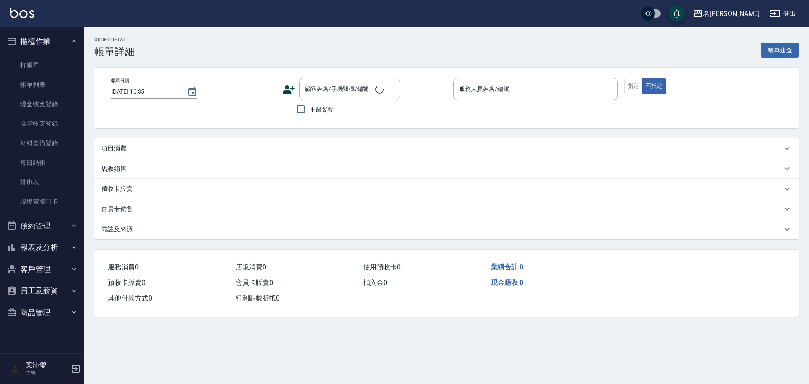
type input "[DATE] 16:12"
type input "Bella-5"
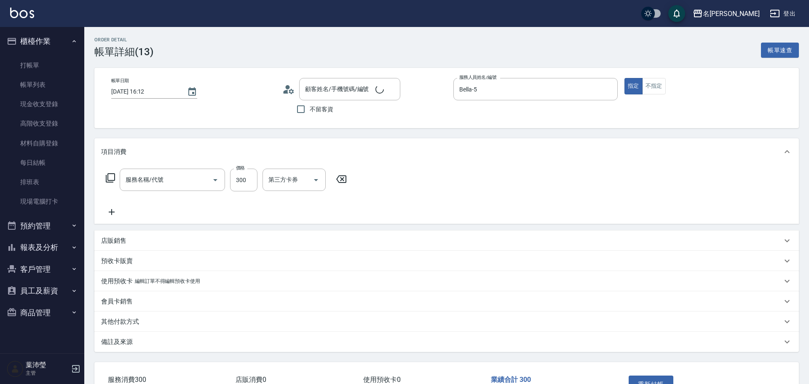
type input "洗髮(502)"
type input "[PERSON_NAME]/0933162893/60050"
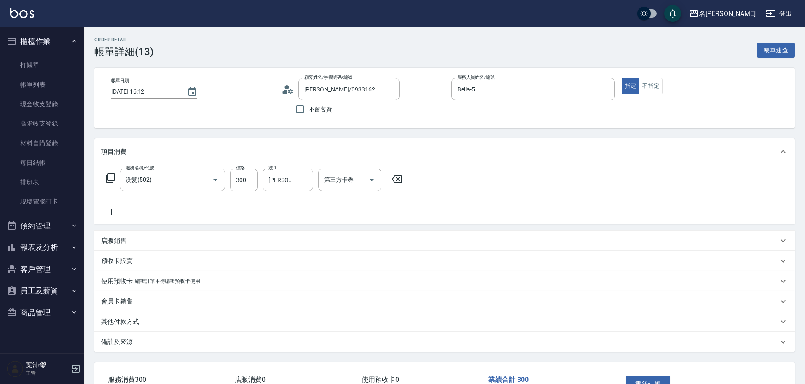
click at [118, 207] on icon at bounding box center [111, 212] width 21 height 10
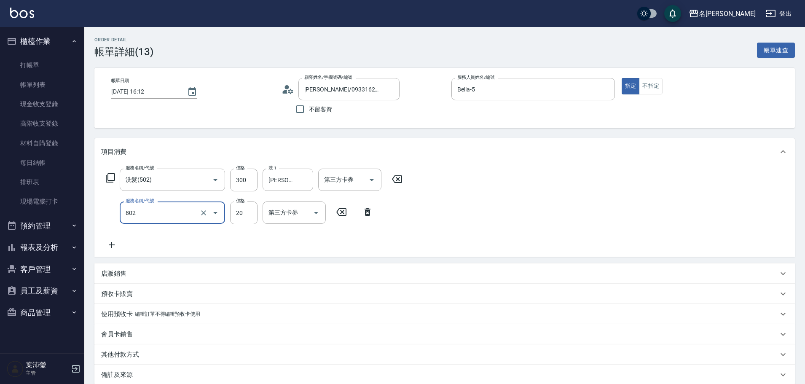
type input "潤絲(802)"
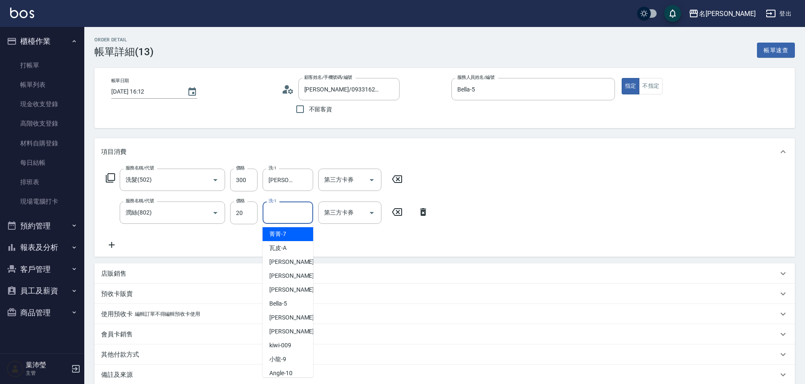
click at [284, 219] on input "洗-1" at bounding box center [287, 212] width 43 height 15
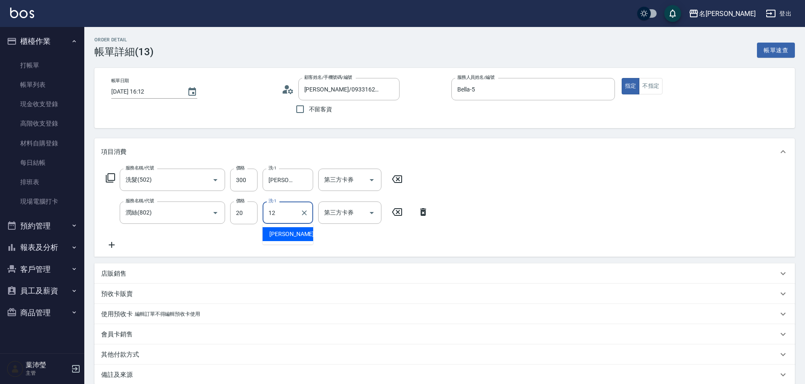
type input "12"
type input "[PERSON_NAME]-12"
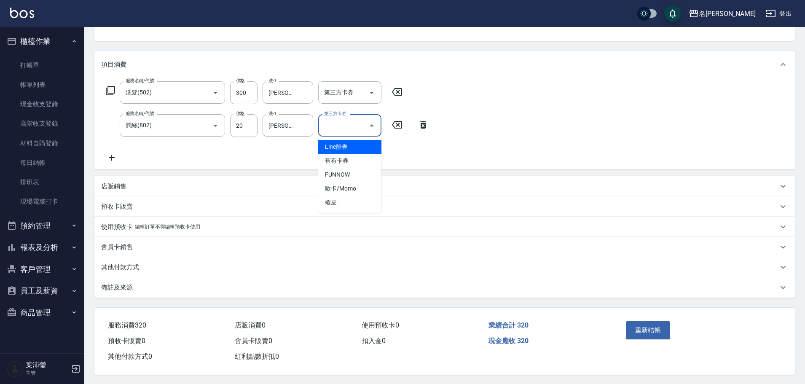
scroll to position [92, 0]
click at [633, 314] on div "重新結帳" at bounding box center [698, 335] width 173 height 57
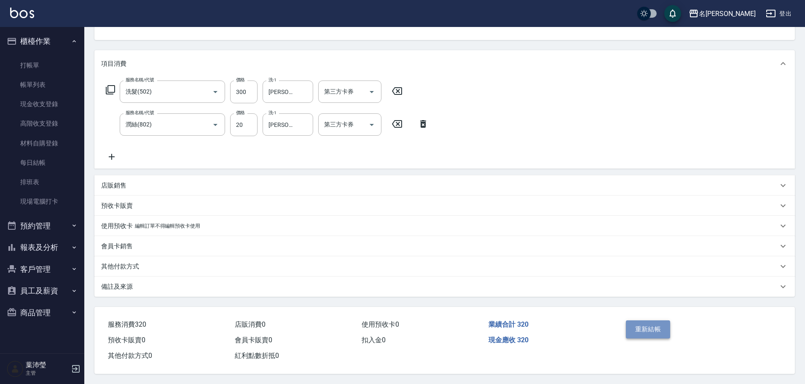
click at [640, 320] on button "重新結帳" at bounding box center [648, 329] width 45 height 18
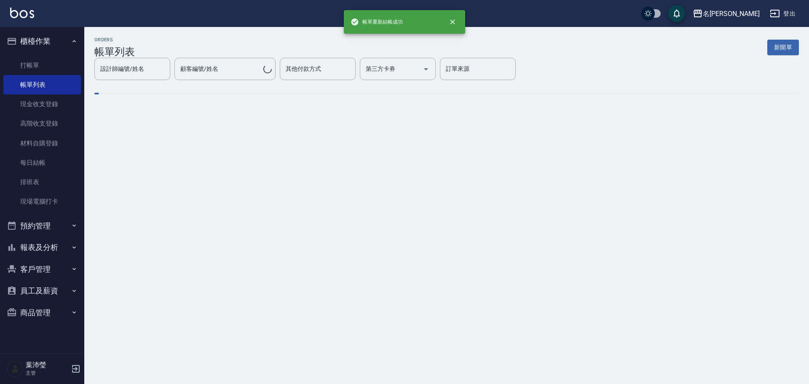
click at [52, 247] on button "報表及分析" at bounding box center [42, 247] width 78 height 22
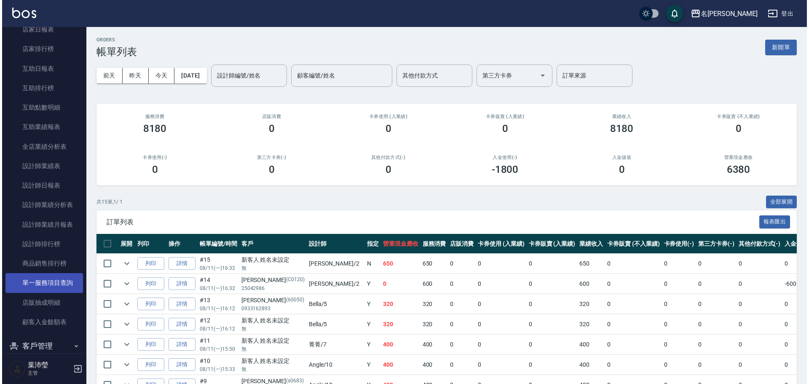
scroll to position [295, 0]
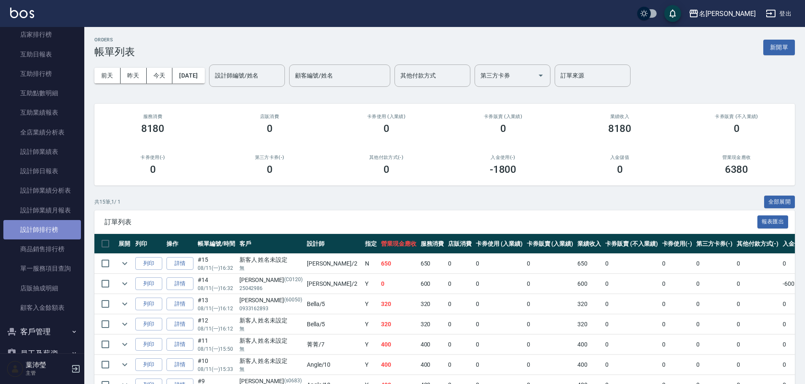
click at [63, 222] on link "設計師排行榜" at bounding box center [42, 229] width 78 height 19
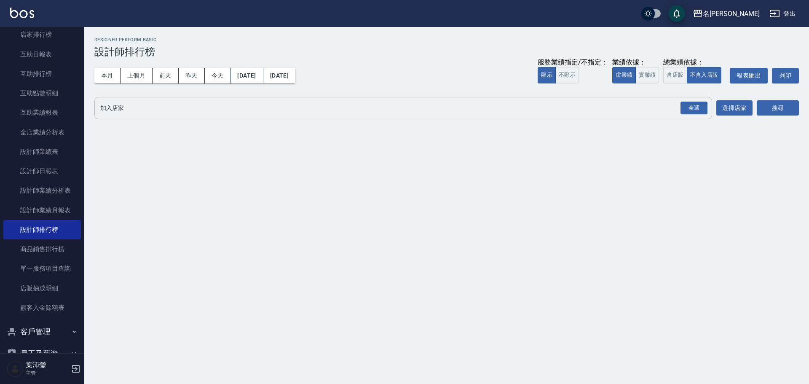
click at [173, 108] on input "加入店家" at bounding box center [397, 108] width 598 height 15
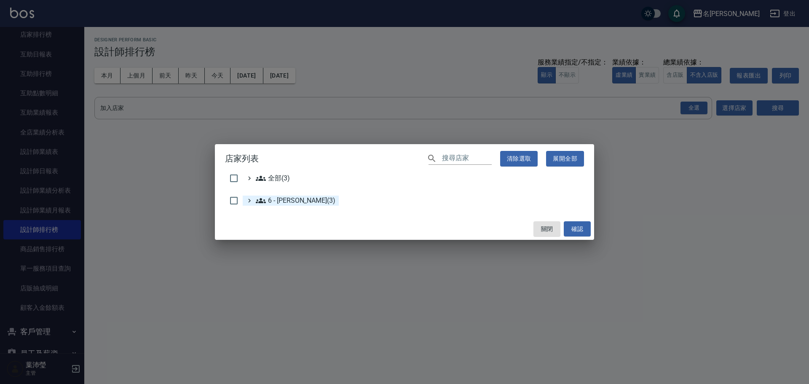
click at [292, 202] on 賴明男\(3\) "6 - [PERSON_NAME](3)" at bounding box center [296, 201] width 80 height 10
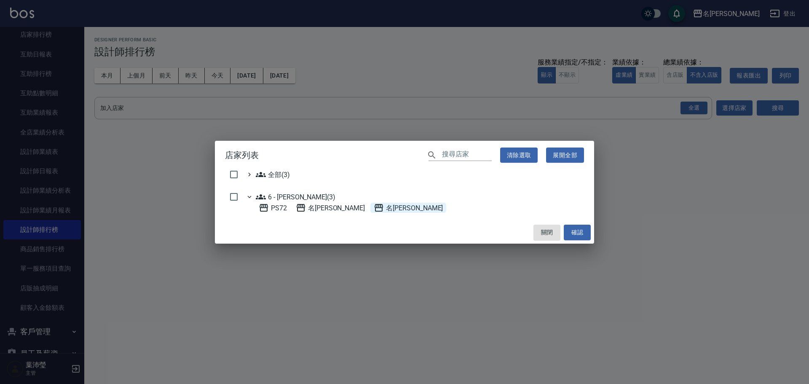
click at [377, 209] on span "名[PERSON_NAME]" at bounding box center [408, 208] width 69 height 10
click at [583, 233] on button "確認" at bounding box center [577, 233] width 27 height 16
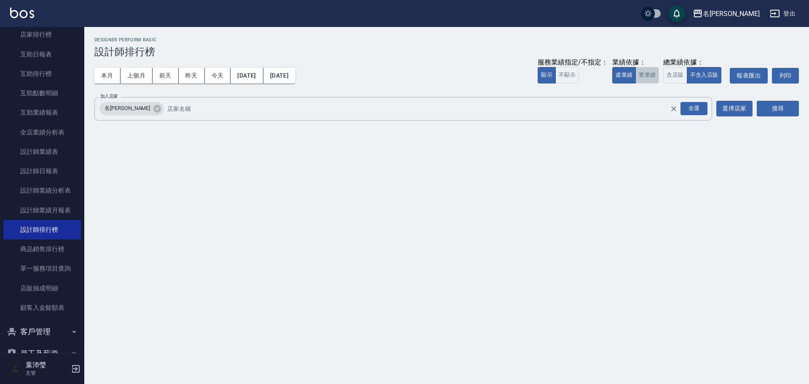
drag, startPoint x: 643, startPoint y: 78, endPoint x: 717, endPoint y: 96, distance: 75.8
click at [644, 79] on button "實業績" at bounding box center [647, 75] width 24 height 16
click at [788, 107] on button "搜尋" at bounding box center [778, 109] width 42 height 16
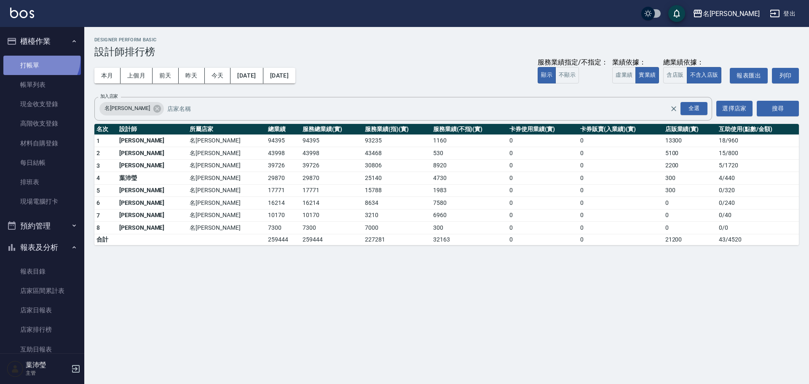
click at [40, 59] on link "打帳單" at bounding box center [42, 65] width 78 height 19
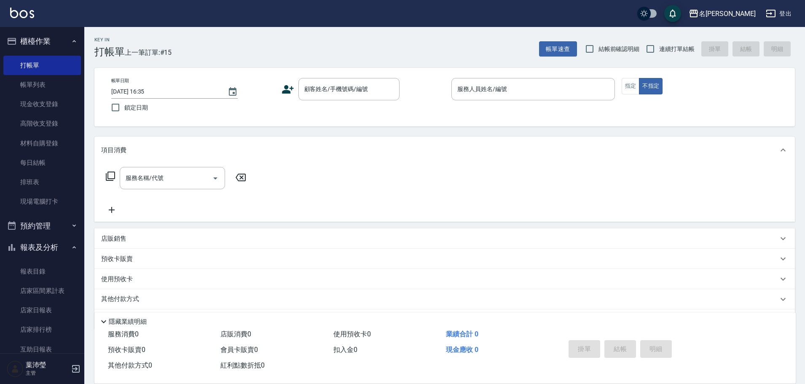
drag, startPoint x: 49, startPoint y: 24, endPoint x: 53, endPoint y: 16, distance: 8.9
click at [51, 18] on div "名[PERSON_NAME]出" at bounding box center [402, 13] width 805 height 27
click at [31, 82] on link "帳單列表" at bounding box center [42, 84] width 78 height 19
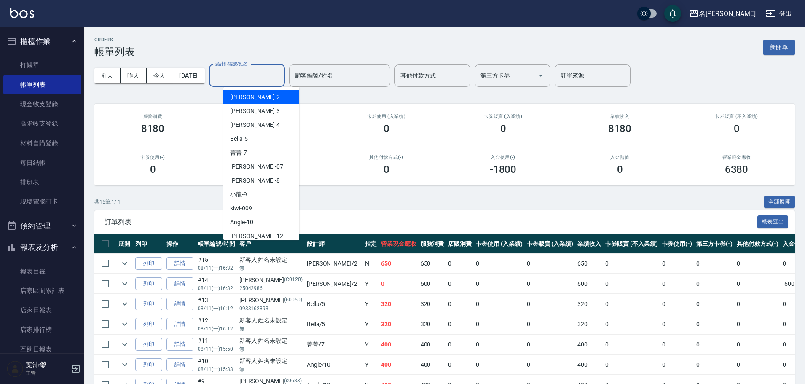
click at [242, 82] on input "設計師編號/姓名" at bounding box center [247, 75] width 68 height 15
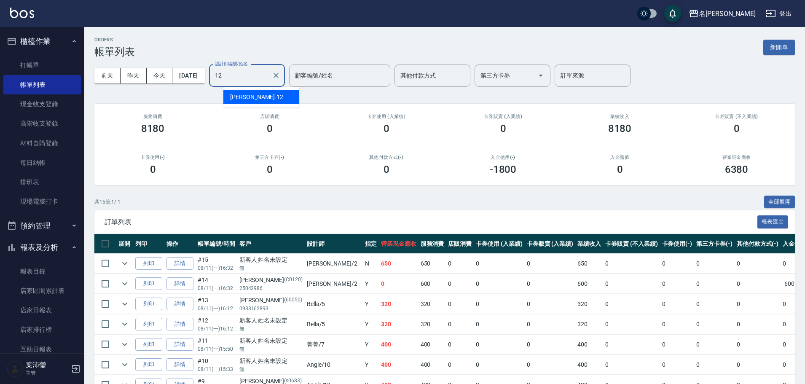
click at [279, 102] on div "[PERSON_NAME] -12" at bounding box center [261, 97] width 76 height 14
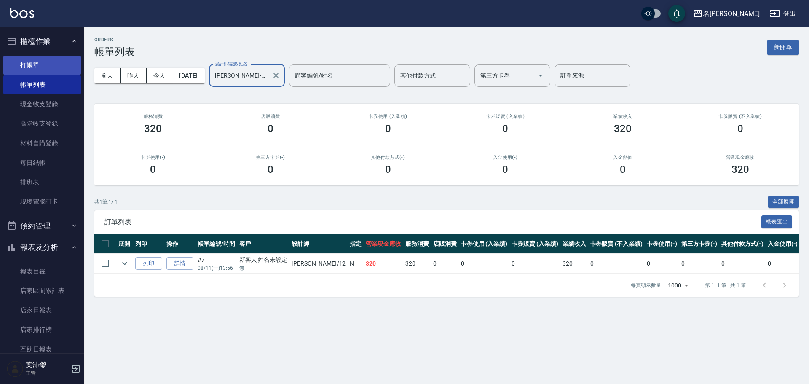
type input "[PERSON_NAME]-12"
click at [38, 62] on link "打帳單" at bounding box center [42, 65] width 78 height 19
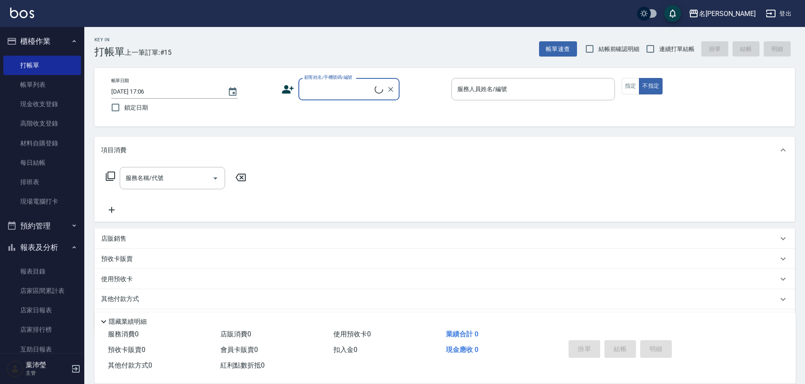
click at [353, 89] on input "顧客姓名/手機號碼/編號" at bounding box center [338, 89] width 72 height 15
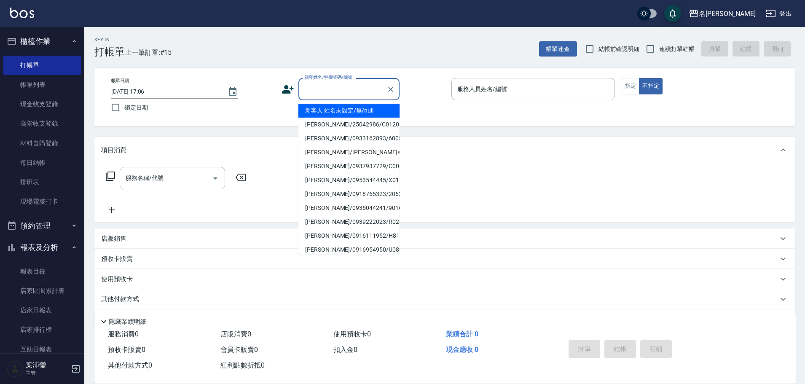
click at [359, 113] on li "新客人 姓名未設定/無/null" at bounding box center [348, 111] width 101 height 14
type input "新客人 姓名未設定/無/null"
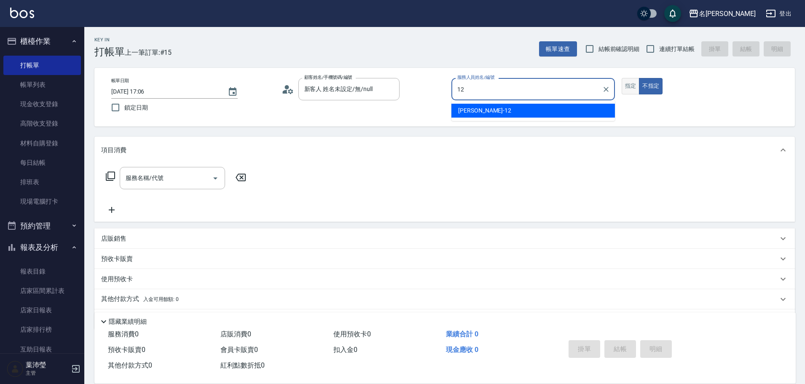
drag, startPoint x: 498, startPoint y: 110, endPoint x: 628, endPoint y: 85, distance: 132.2
click at [497, 110] on div "[PERSON_NAME] -12" at bounding box center [533, 111] width 164 height 14
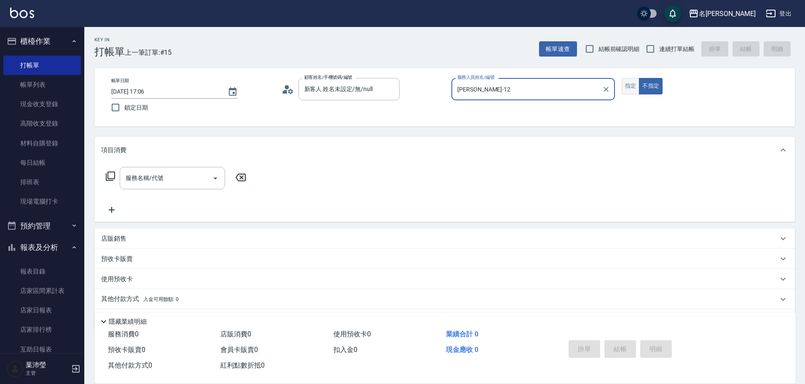
type input "[PERSON_NAME]-12"
click at [629, 80] on button "指定" at bounding box center [631, 86] width 18 height 16
click at [107, 177] on icon at bounding box center [110, 176] width 9 height 9
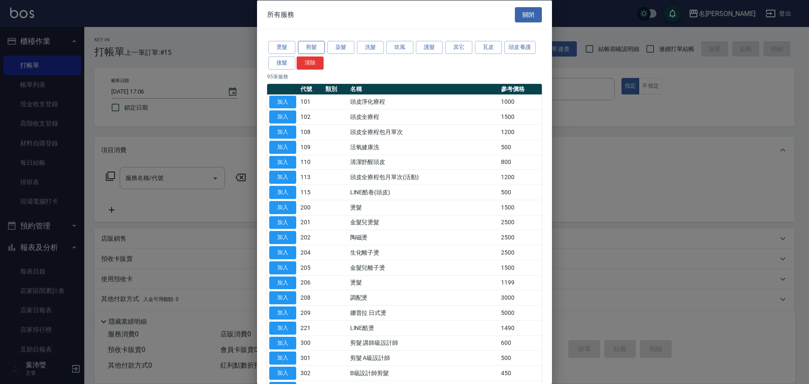
click at [310, 49] on button "剪髮" at bounding box center [311, 47] width 27 height 13
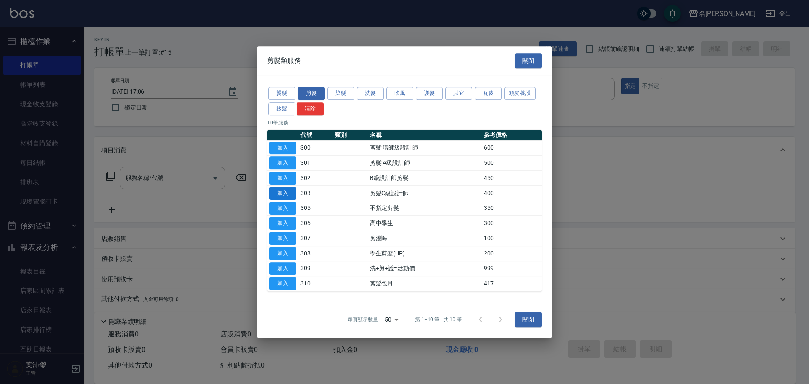
click at [281, 192] on button "加入" at bounding box center [282, 193] width 27 height 13
type input "剪髮C級設計師(303)"
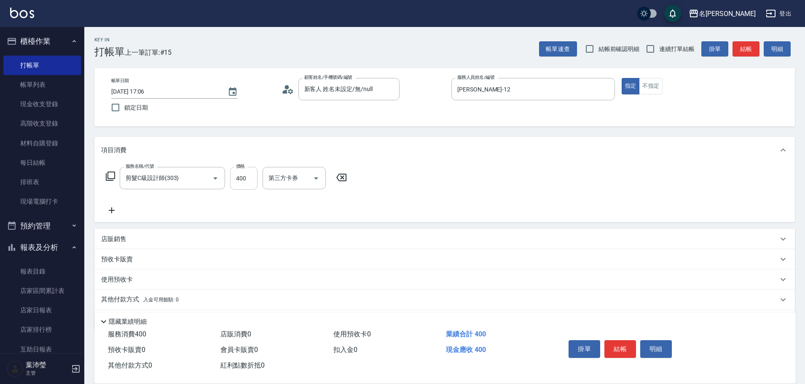
click at [241, 183] on input "400" at bounding box center [243, 178] width 27 height 23
type input "200"
click at [629, 346] on button "結帳" at bounding box center [620, 349] width 32 height 18
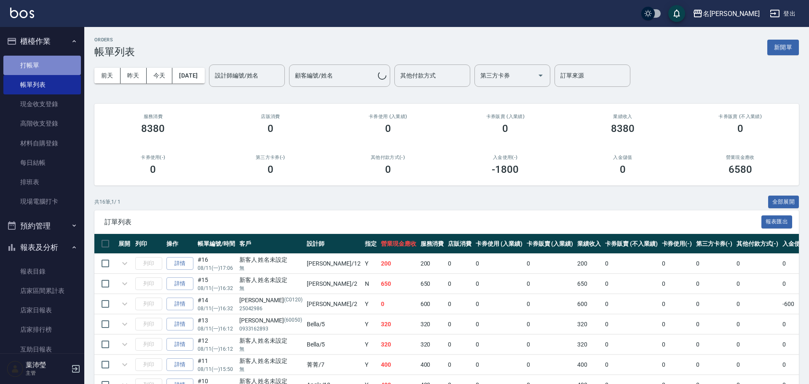
click at [43, 66] on link "打帳單" at bounding box center [42, 65] width 78 height 19
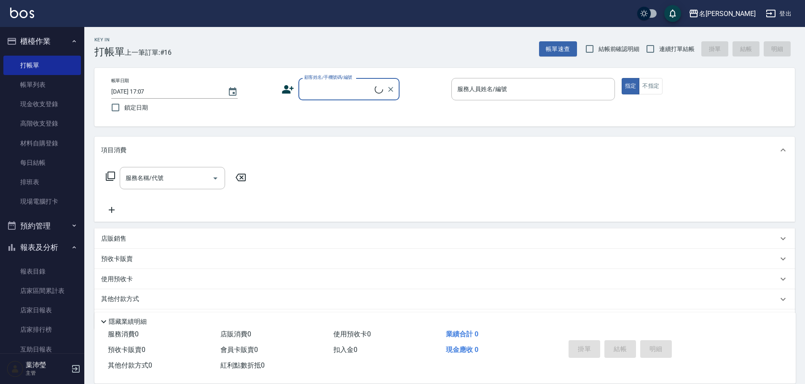
click at [336, 95] on input "顧客姓名/手機號碼/編號" at bounding box center [338, 89] width 72 height 15
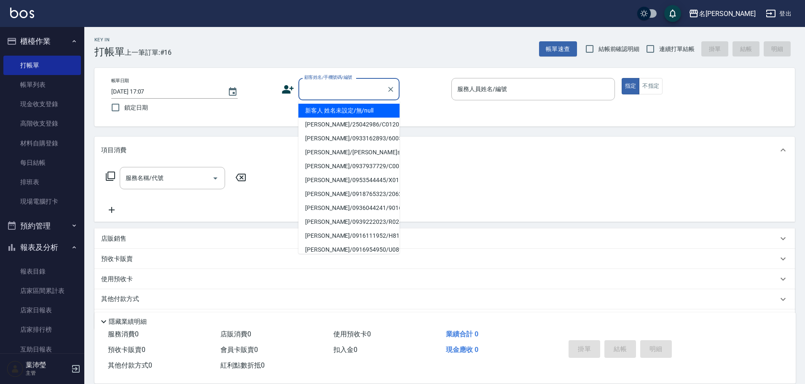
click at [339, 107] on li "新客人 姓名未設定/無/null" at bounding box center [348, 111] width 101 height 14
type input "新客人 姓名未設定/無/null"
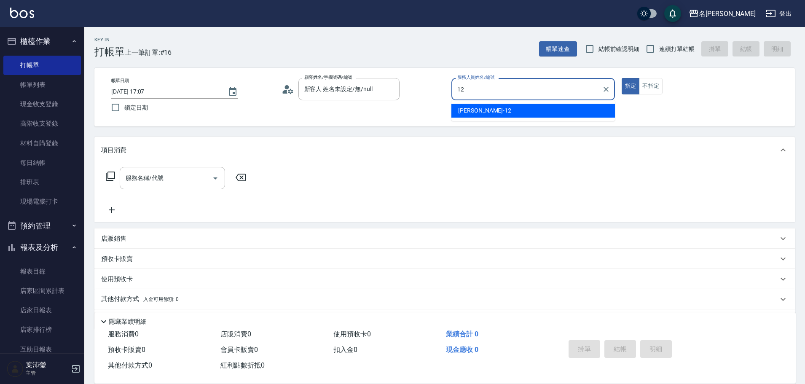
click at [504, 109] on div "[PERSON_NAME] -12" at bounding box center [533, 111] width 164 height 14
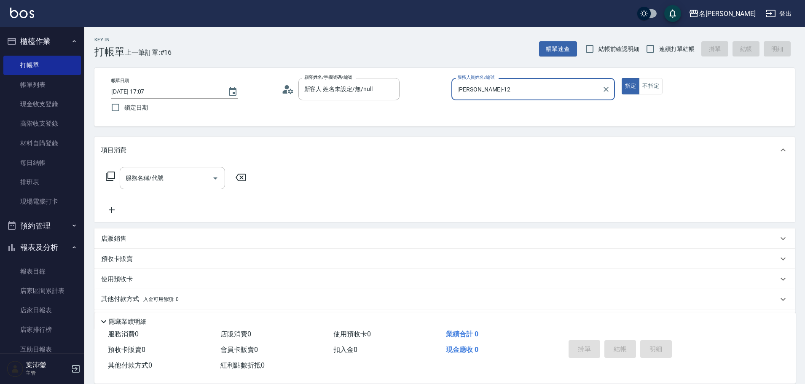
type input "[PERSON_NAME]-12"
click at [110, 177] on icon at bounding box center [110, 176] width 10 height 10
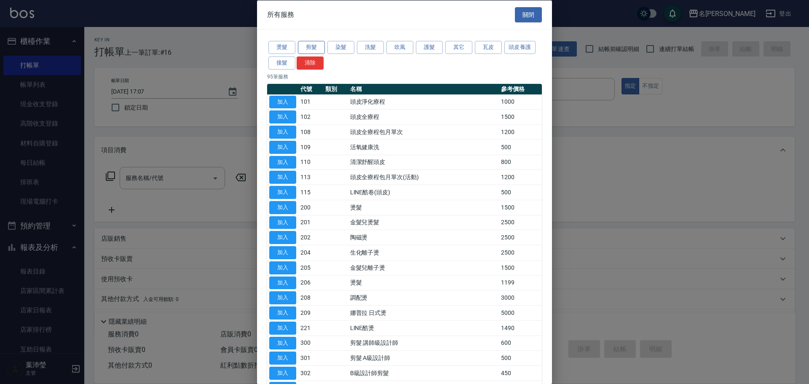
click at [314, 53] on button "剪髮" at bounding box center [311, 47] width 27 height 13
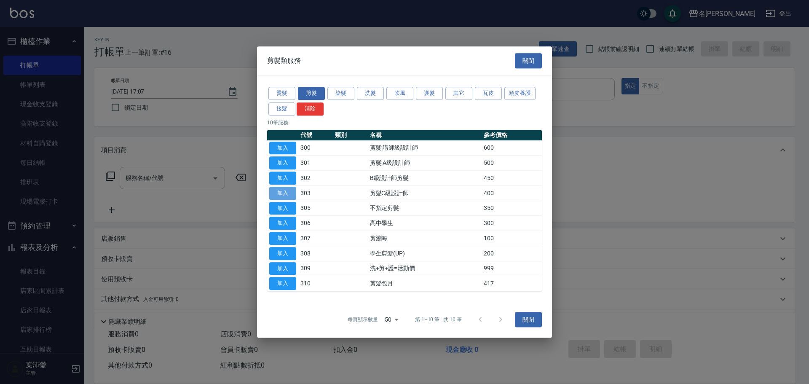
click at [281, 195] on button "加入" at bounding box center [282, 193] width 27 height 13
type input "剪髮C級設計師(303)"
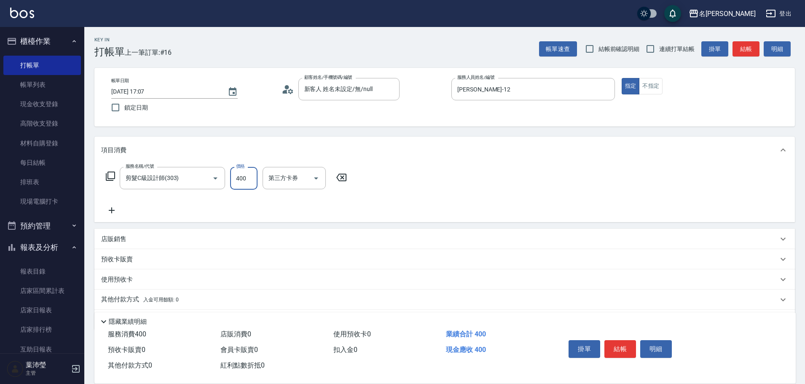
click at [250, 185] on input "400" at bounding box center [243, 178] width 27 height 23
type input "200"
click at [622, 340] on button "結帳" at bounding box center [620, 349] width 32 height 18
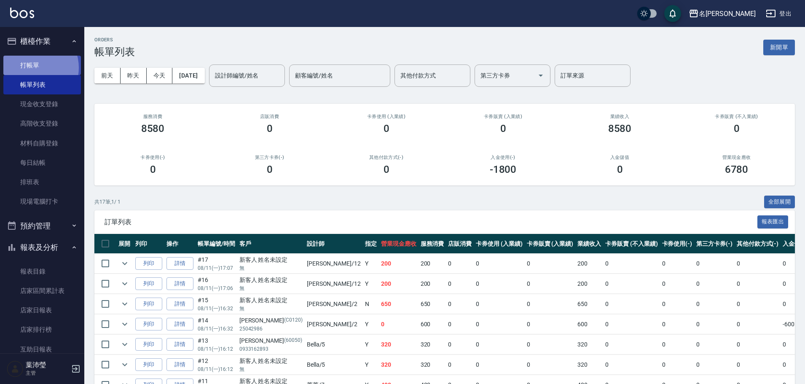
click at [34, 67] on link "打帳單" at bounding box center [42, 65] width 78 height 19
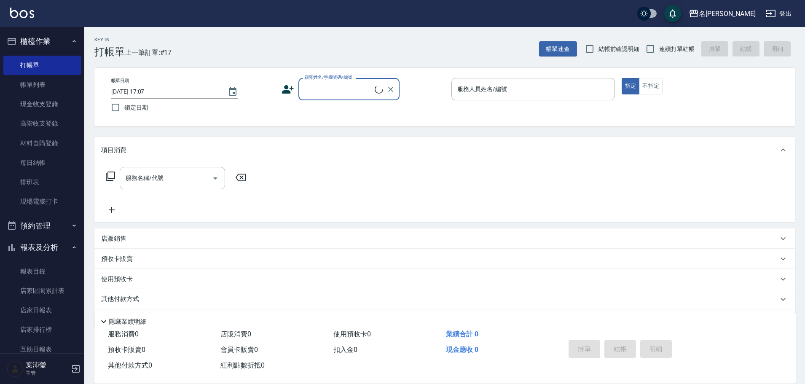
click at [348, 89] on input "顧客姓名/手機號碼/編號" at bounding box center [338, 89] width 72 height 15
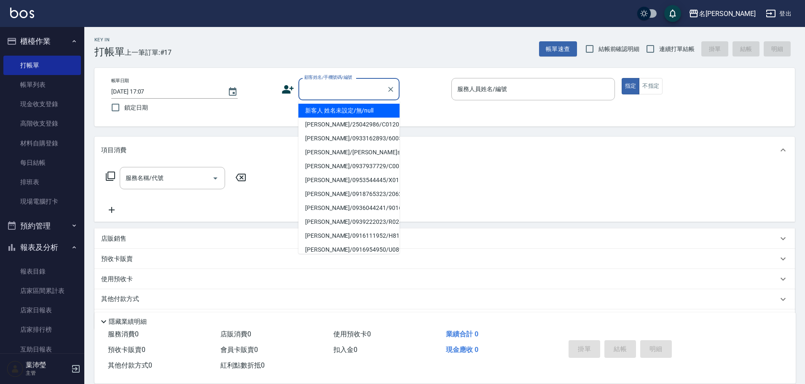
click at [340, 110] on li "新客人 姓名未設定/無/null" at bounding box center [348, 111] width 101 height 14
type input "新客人 姓名未設定/無/null"
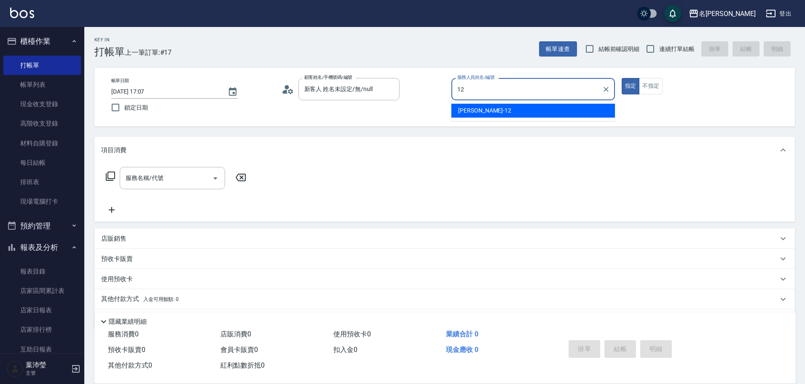
click at [483, 109] on div "[PERSON_NAME] -12" at bounding box center [533, 111] width 164 height 14
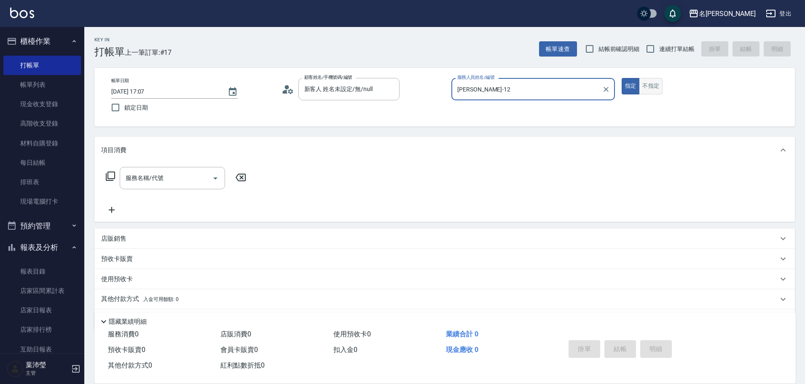
type input "[PERSON_NAME]-12"
click at [656, 87] on button "不指定" at bounding box center [651, 86] width 24 height 16
click at [109, 175] on icon at bounding box center [110, 176] width 10 height 10
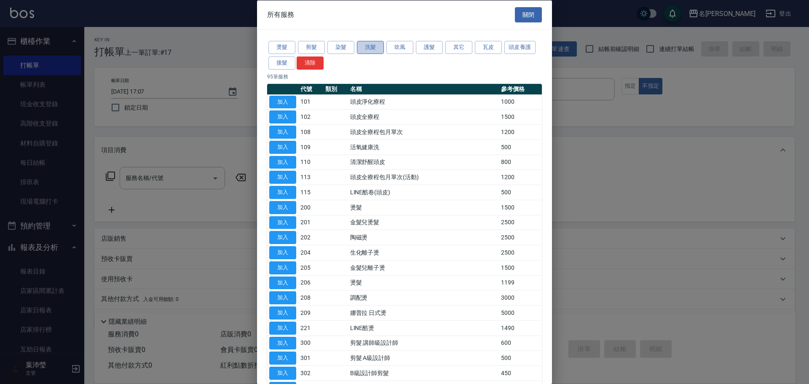
click at [361, 50] on button "洗髮" at bounding box center [370, 47] width 27 height 13
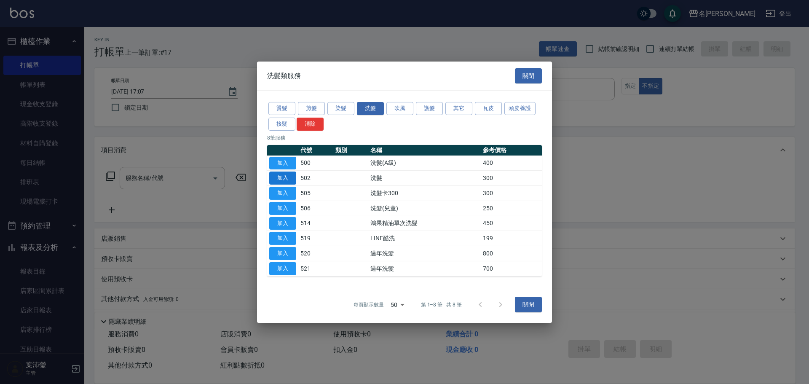
click at [284, 177] on button "加入" at bounding box center [282, 178] width 27 height 13
type input "洗髮(502)"
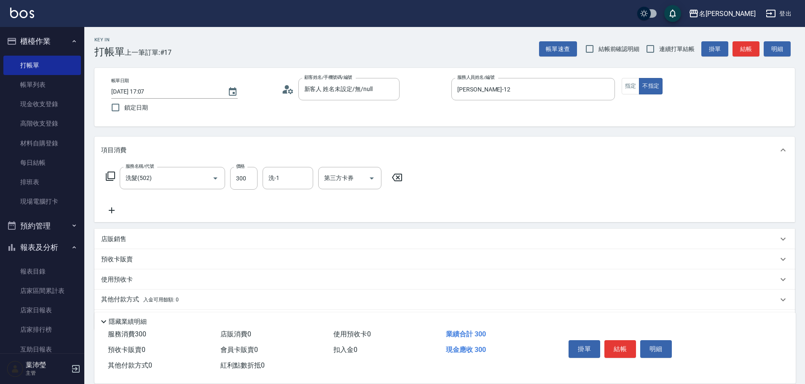
click at [114, 174] on icon at bounding box center [110, 176] width 9 height 9
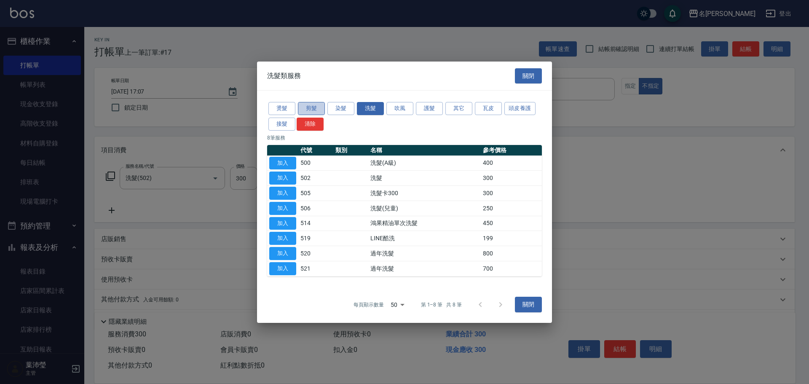
click at [319, 105] on button "剪髮" at bounding box center [311, 108] width 27 height 13
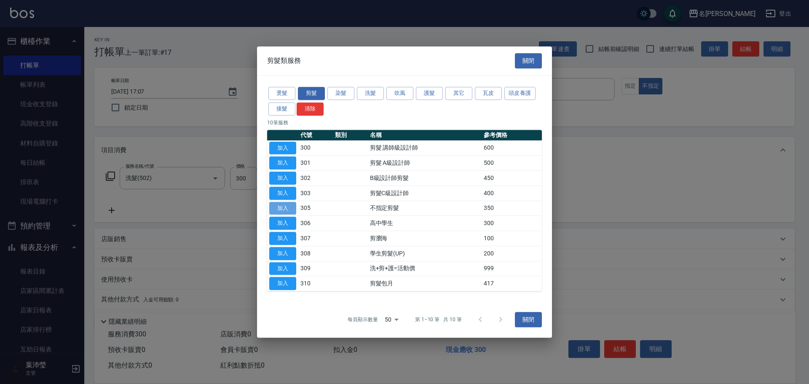
click at [281, 207] on button "加入" at bounding box center [282, 208] width 27 height 13
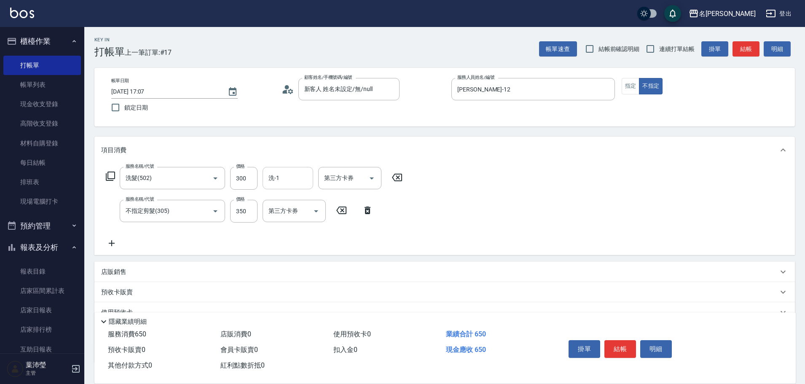
click at [286, 182] on input "洗-1" at bounding box center [287, 178] width 43 height 15
click at [298, 197] on div "小龍 -9" at bounding box center [288, 200] width 51 height 14
type input "小龍-9"
click at [609, 345] on button "結帳" at bounding box center [620, 349] width 32 height 18
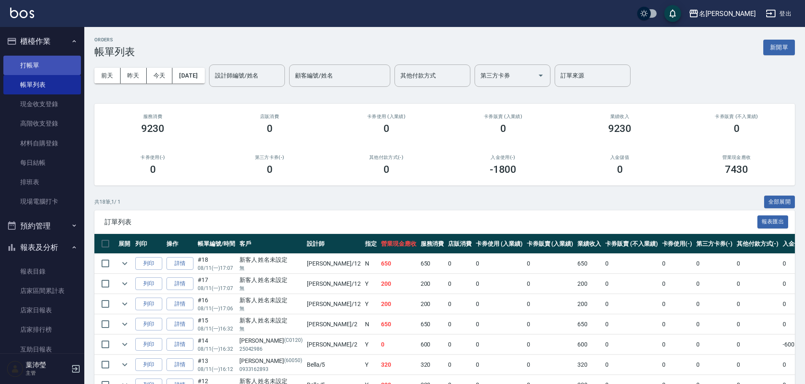
click at [19, 72] on link "打帳單" at bounding box center [42, 65] width 78 height 19
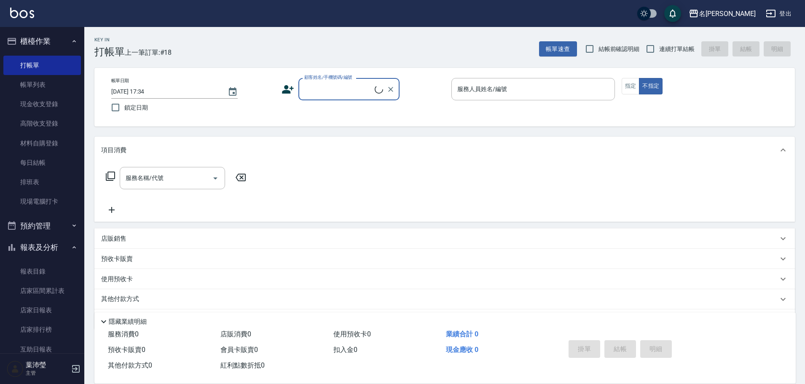
click at [357, 83] on input "顧客姓名/手機號碼/編號" at bounding box center [338, 89] width 72 height 15
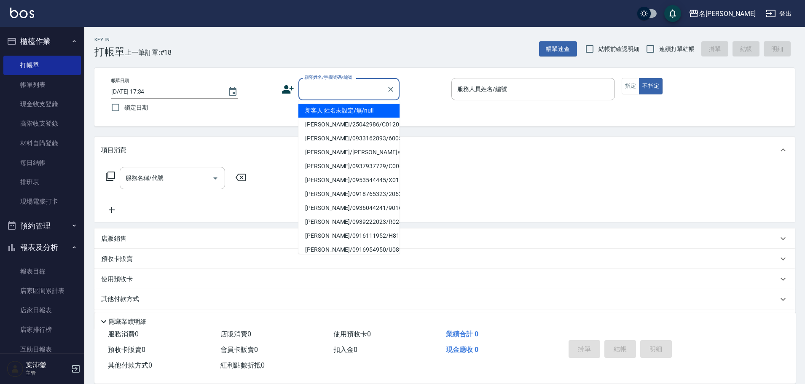
drag, startPoint x: 355, startPoint y: 108, endPoint x: 489, endPoint y: 50, distance: 146.1
click at [355, 109] on li "新客人 姓名未設定/無/null" at bounding box center [348, 111] width 101 height 14
type input "新客人 姓名未設定/無/null"
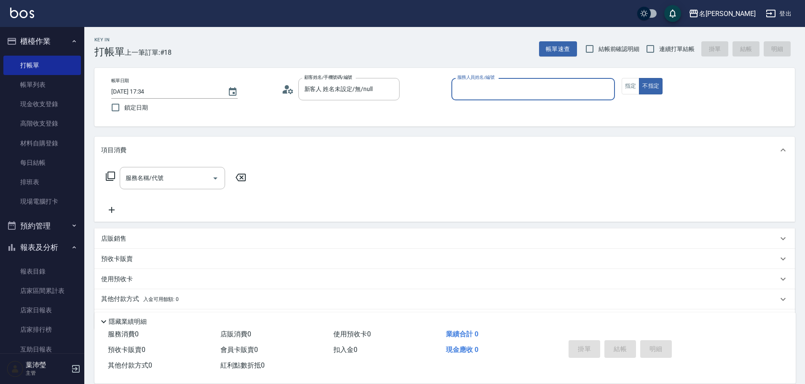
click at [498, 81] on div "服務人員姓名/編號" at bounding box center [533, 89] width 164 height 22
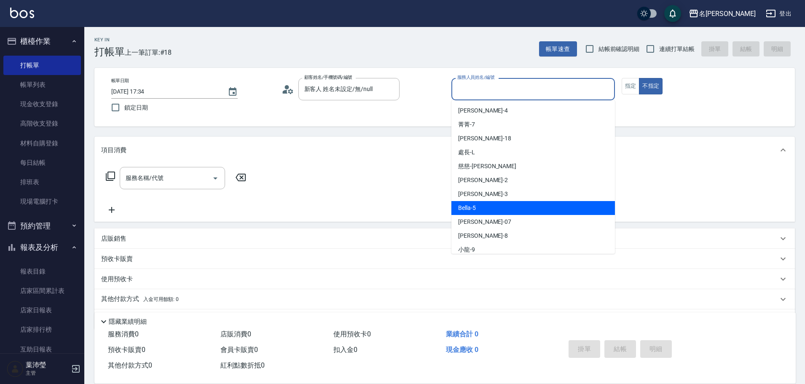
click at [488, 206] on div "Bella -5" at bounding box center [533, 208] width 164 height 14
type input "Bella-5"
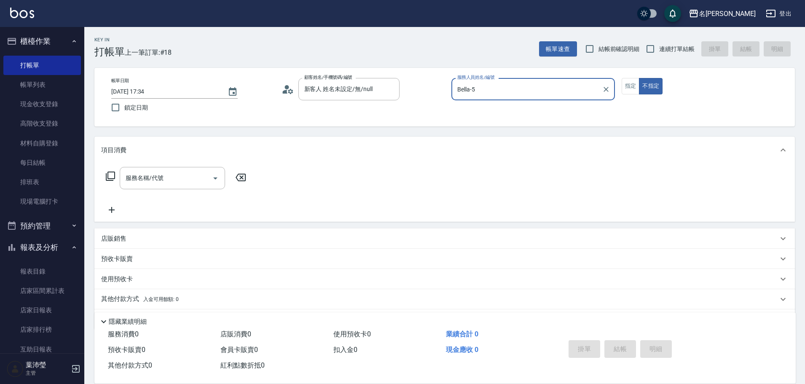
click at [151, 152] on div "項目消費" at bounding box center [439, 150] width 677 height 9
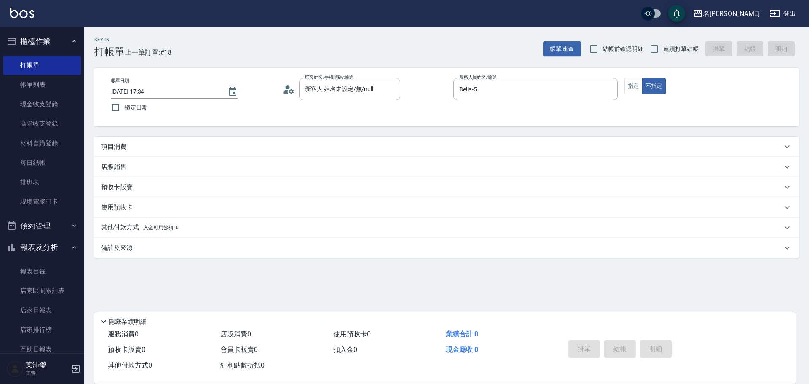
click at [151, 147] on div "項目消費" at bounding box center [441, 146] width 681 height 9
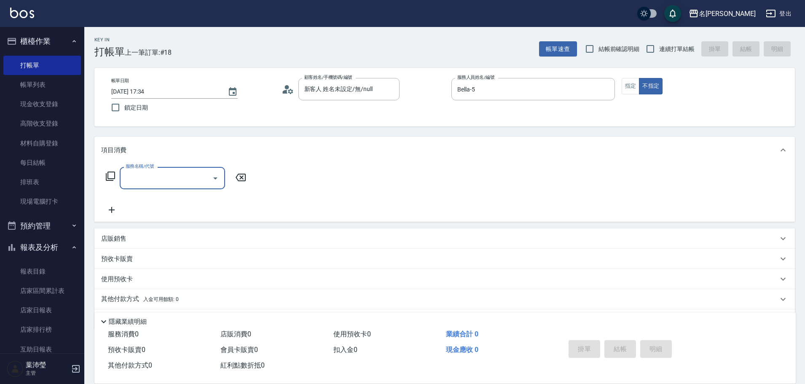
click at [148, 180] on input "服務名稱/代號" at bounding box center [165, 178] width 85 height 15
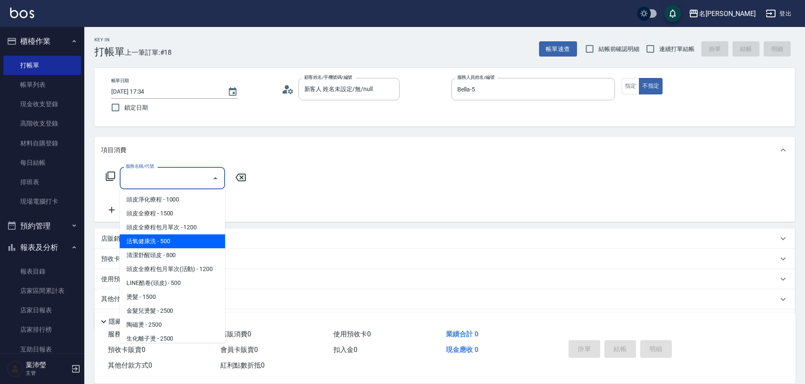
drag, startPoint x: 178, startPoint y: 245, endPoint x: 166, endPoint y: 236, distance: 14.7
click at [177, 245] on span "活氧健康洗 - 500" at bounding box center [172, 241] width 105 height 14
type input "活氧健康洗(109)"
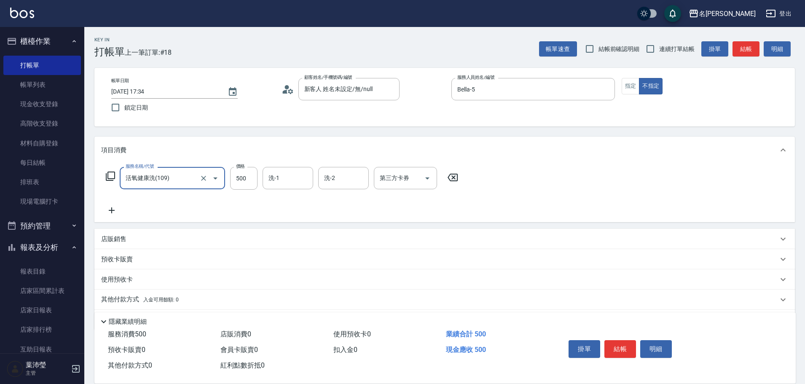
click at [114, 204] on div "服務名稱/代號 活氧健康洗(109) 服務名稱/代號 價格 500 價格 洗-1 洗-1 洗-2 洗-2 第三方卡券 第三方卡券" at bounding box center [282, 191] width 362 height 48
click at [116, 211] on icon at bounding box center [111, 210] width 21 height 10
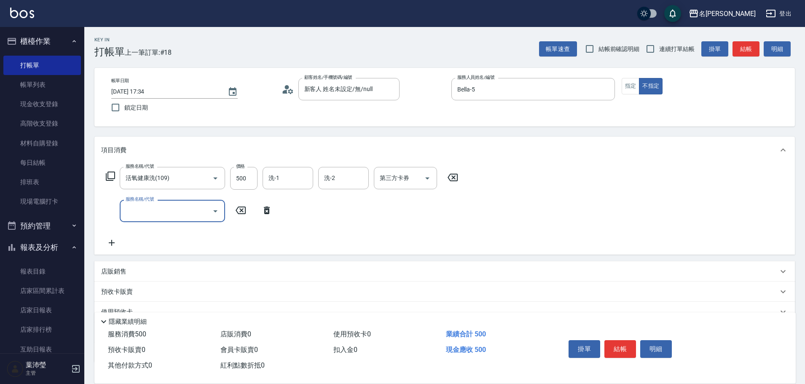
click at [140, 206] on input "服務名稱/代號" at bounding box center [165, 211] width 85 height 15
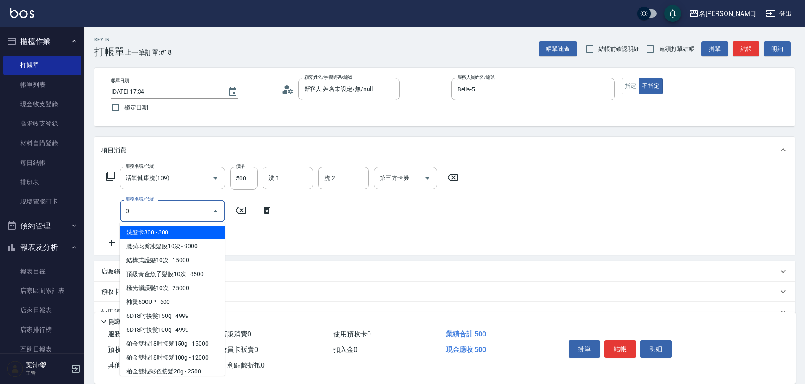
drag, startPoint x: 137, startPoint y: 214, endPoint x: 73, endPoint y: 225, distance: 64.2
click at [74, 225] on div "名留龍江 登出 櫃檯作業 打帳單 帳單列表 現金收支登錄 高階收支登錄 材料自購登錄 每日結帳 排班表 現場電腦打卡 預約管理 預約管理 單日預約紀錄 單週預…" at bounding box center [402, 221] width 805 height 443
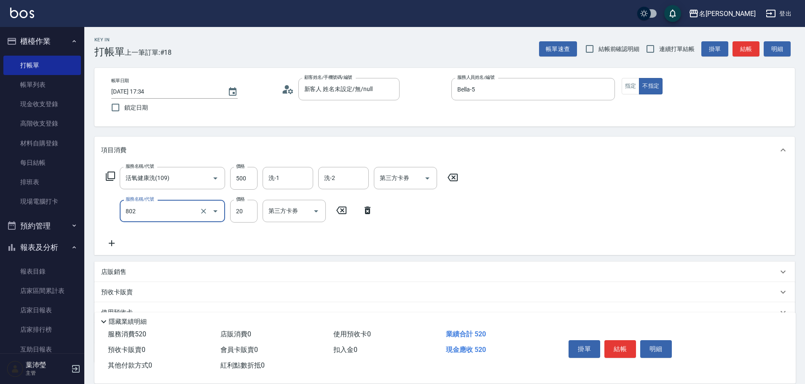
type input "潤絲(802)"
click at [233, 184] on input "500" at bounding box center [243, 178] width 27 height 23
click at [235, 184] on input "500" at bounding box center [243, 178] width 27 height 23
type input "600"
drag, startPoint x: 627, startPoint y: 81, endPoint x: 661, endPoint y: 70, distance: 35.0
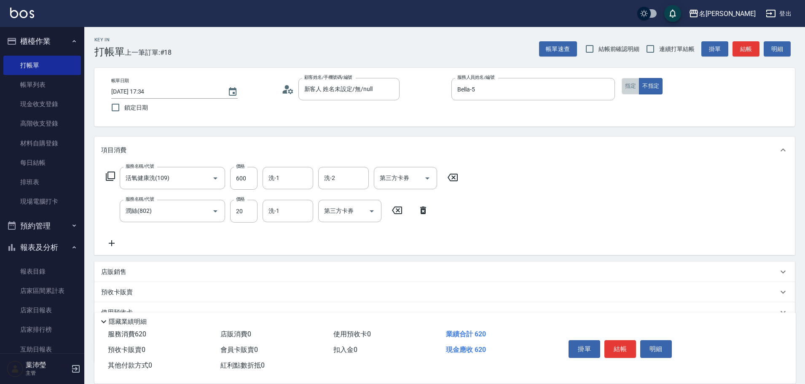
click at [630, 81] on button "指定" at bounding box center [631, 86] width 18 height 16
drag, startPoint x: 747, startPoint y: 48, endPoint x: 743, endPoint y: 49, distance: 4.4
click at [745, 49] on button "結帳" at bounding box center [745, 49] width 27 height 16
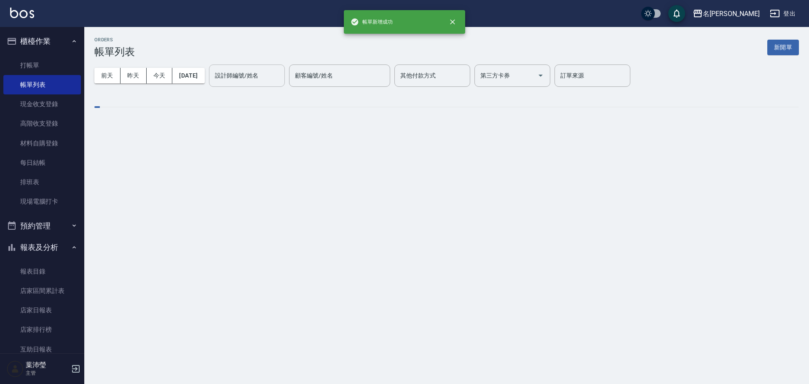
click at [254, 80] on input "設計師編號/姓名" at bounding box center [247, 75] width 68 height 15
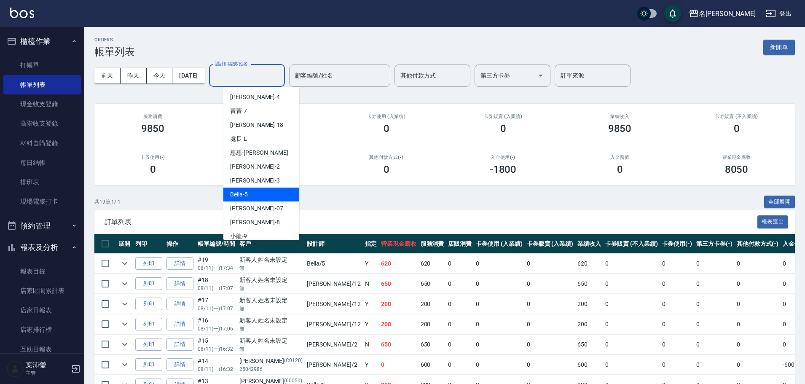
click at [266, 190] on div "Bella -5" at bounding box center [261, 195] width 76 height 14
type input "Bella-5"
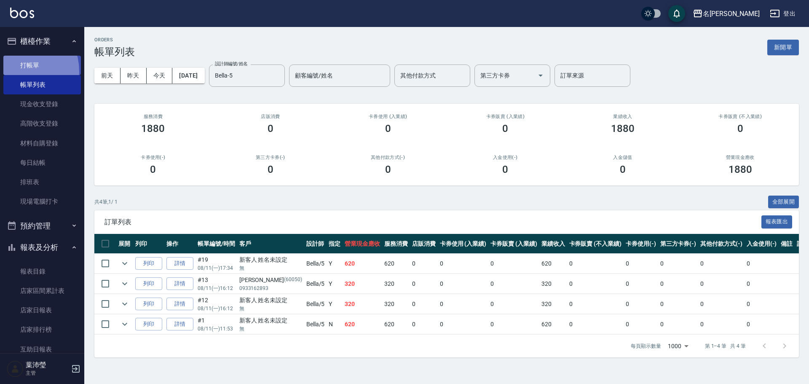
click at [16, 71] on link "打帳單" at bounding box center [42, 65] width 78 height 19
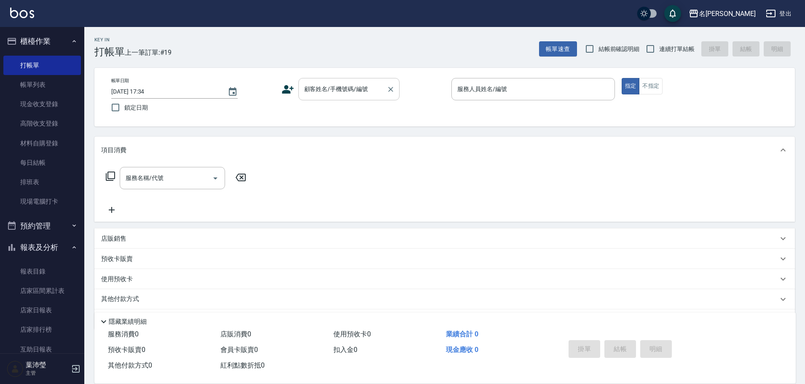
click at [317, 86] on input "顧客姓名/手機號碼/編號" at bounding box center [342, 89] width 81 height 15
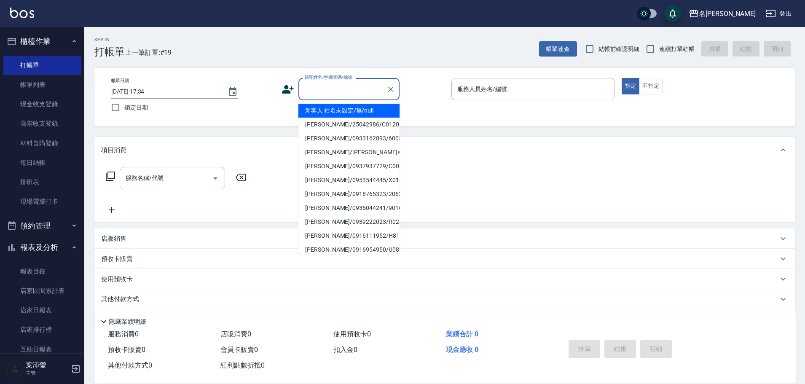
click at [329, 107] on li "新客人 姓名未設定/無/null" at bounding box center [348, 111] width 101 height 14
type input "新客人 姓名未設定/無/null"
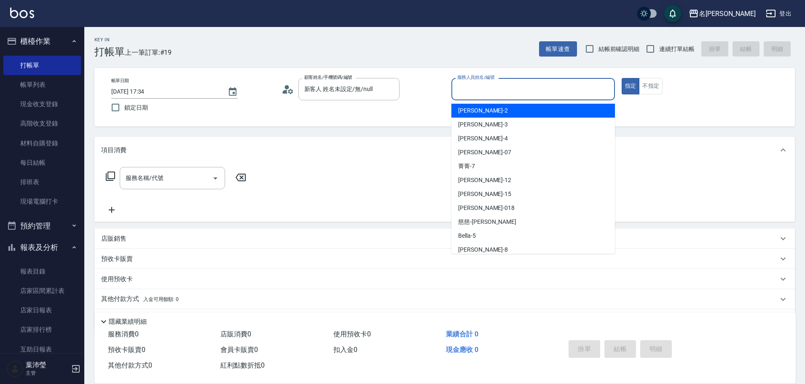
click at [512, 90] on input "服務人員姓名/編號" at bounding box center [533, 89] width 156 height 15
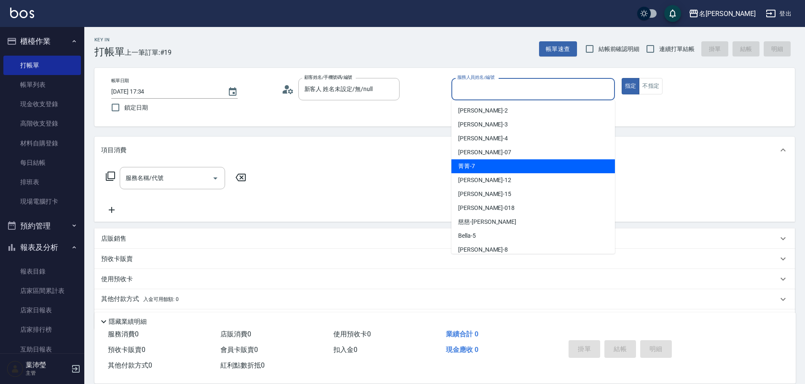
click at [464, 166] on span "菁菁 -7" at bounding box center [466, 166] width 17 height 9
type input "菁菁-7"
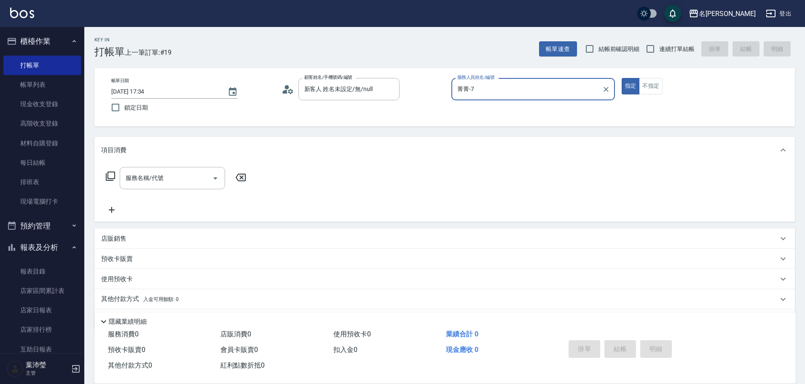
click at [105, 177] on icon at bounding box center [110, 176] width 10 height 10
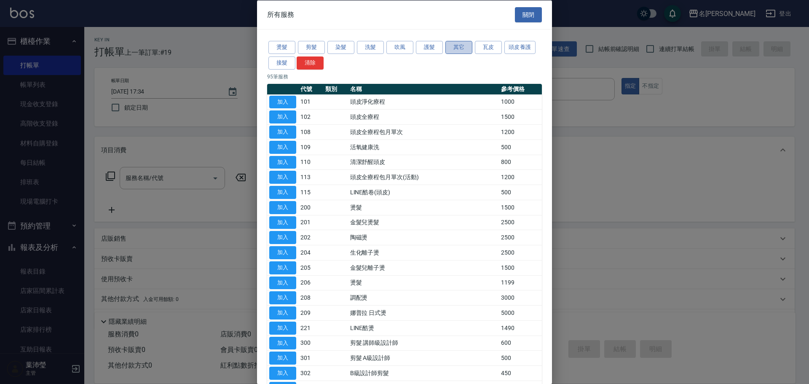
click at [466, 48] on button "其它" at bounding box center [458, 47] width 27 height 13
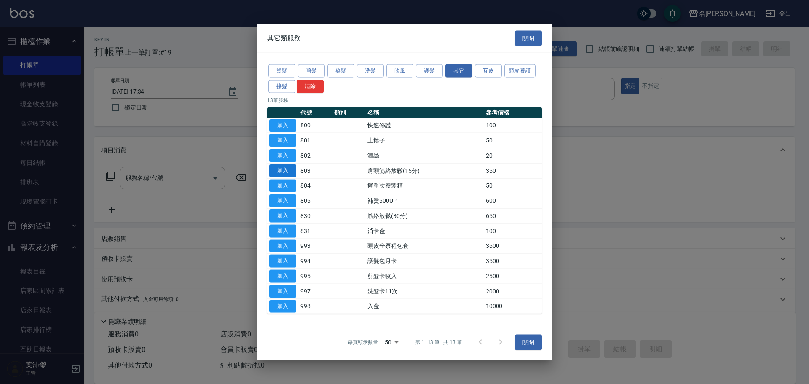
click at [276, 173] on button "加入" at bounding box center [282, 170] width 27 height 13
type input "肩頸筋絡放鬆(15分)(803)"
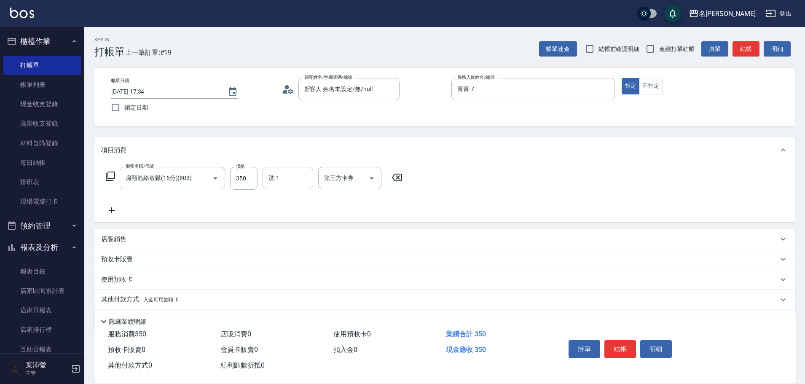
click at [114, 178] on icon at bounding box center [110, 176] width 10 height 10
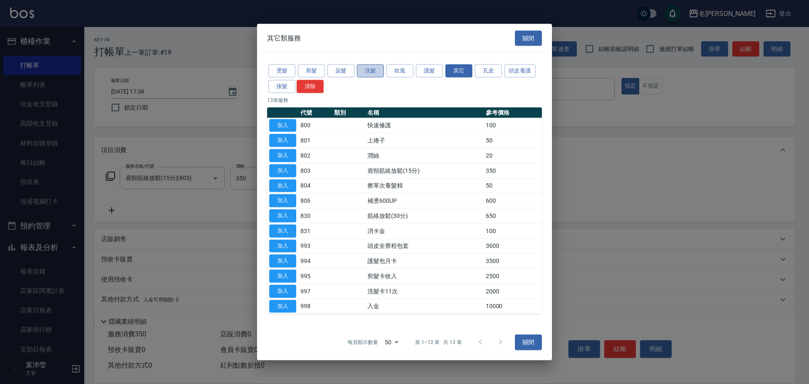
click at [363, 70] on button "洗髮" at bounding box center [370, 70] width 27 height 13
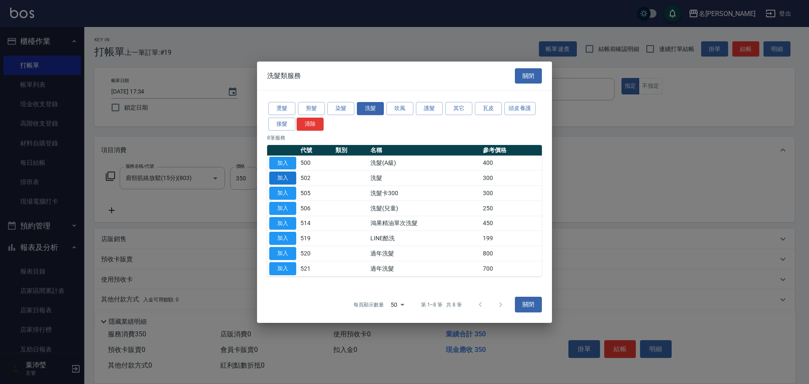
click at [279, 177] on button "加入" at bounding box center [282, 178] width 27 height 13
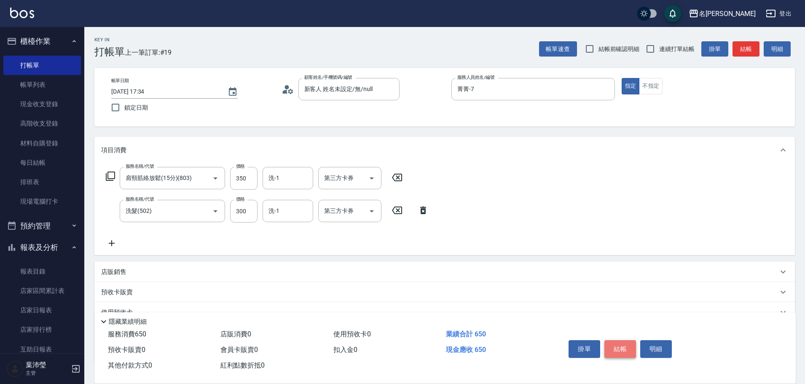
click at [623, 351] on button "結帳" at bounding box center [620, 349] width 32 height 18
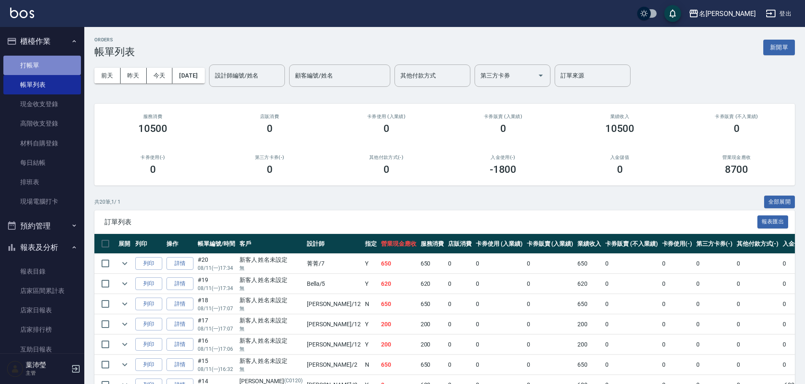
click at [51, 64] on link "打帳單" at bounding box center [42, 65] width 78 height 19
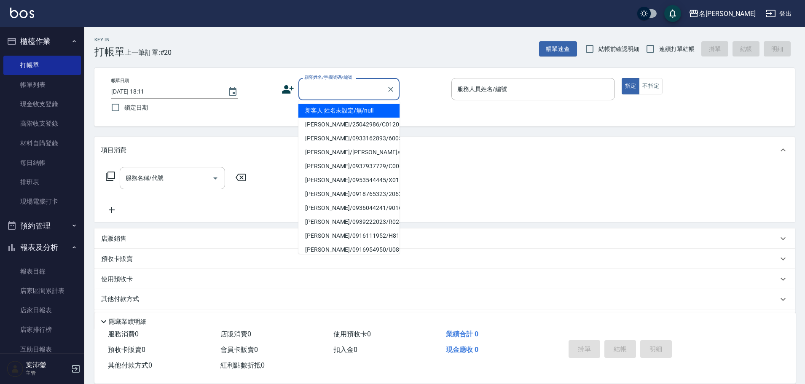
click at [348, 86] on input "顧客姓名/手機號碼/編號" at bounding box center [342, 89] width 81 height 15
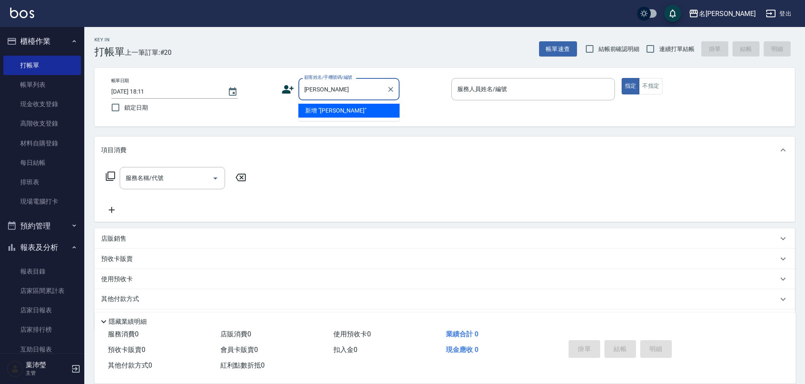
click at [328, 108] on li "新增 "[PERSON_NAME]"" at bounding box center [348, 111] width 101 height 14
click at [351, 91] on input "[PERSON_NAME]" at bounding box center [342, 89] width 81 height 15
click at [320, 95] on input "[PERSON_NAME]" at bounding box center [342, 89] width 81 height 15
click at [318, 92] on input "[PERSON_NAME]" at bounding box center [342, 89] width 81 height 15
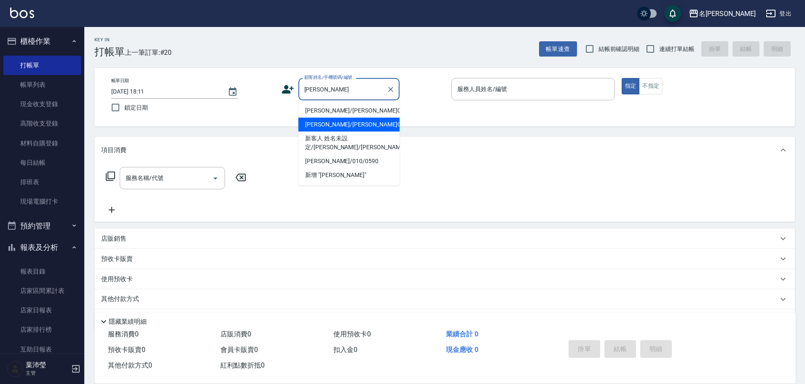
click at [322, 126] on li "[PERSON_NAME]/[PERSON_NAME]C0411/C0411" at bounding box center [348, 125] width 101 height 14
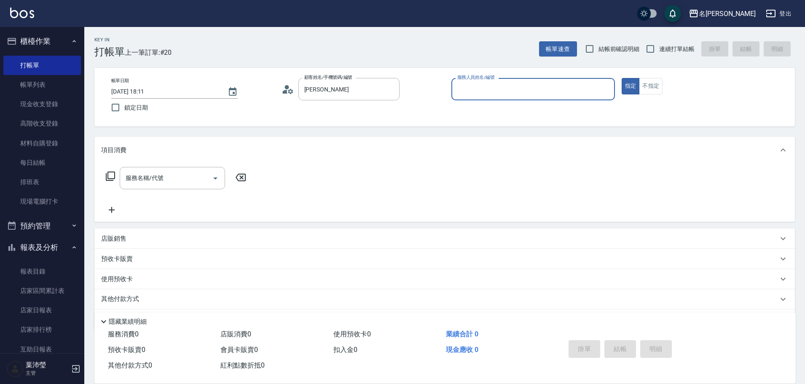
type input "[PERSON_NAME]/[PERSON_NAME]C0411/C0411"
type input "Angle-10"
click at [114, 177] on icon at bounding box center [110, 176] width 10 height 10
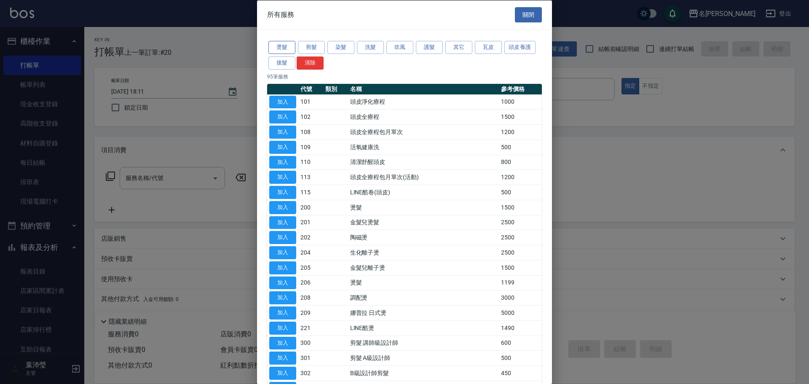
click at [281, 49] on button "燙髮" at bounding box center [281, 47] width 27 height 13
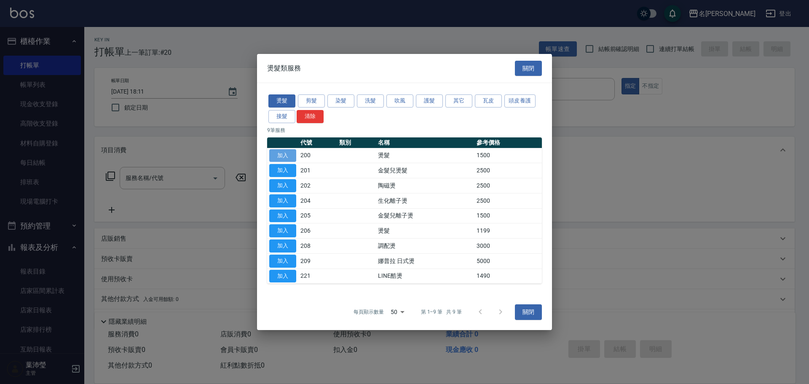
click at [278, 153] on button "加入" at bounding box center [282, 155] width 27 height 13
type input "燙髮(200)"
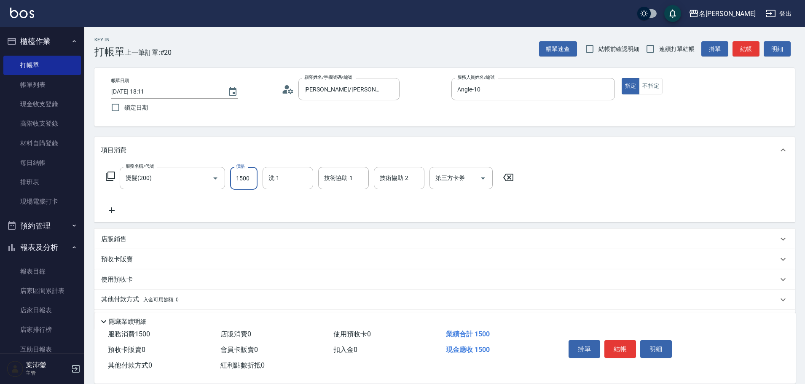
click at [248, 182] on input "1500" at bounding box center [243, 178] width 27 height 23
type input "1600"
click at [619, 343] on button "結帳" at bounding box center [620, 349] width 32 height 18
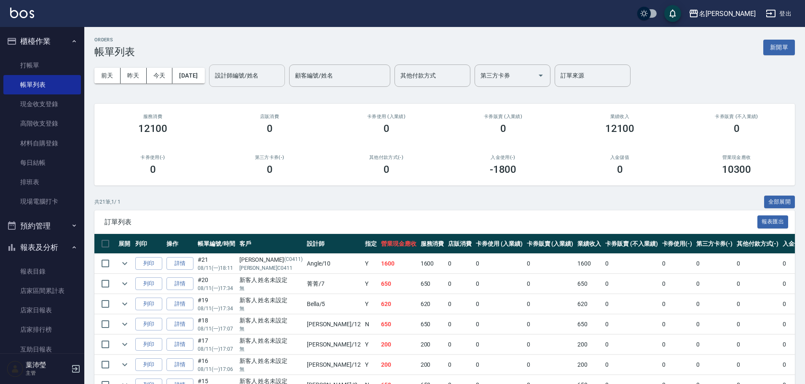
click at [248, 75] on input "設計師編號/姓名" at bounding box center [247, 75] width 68 height 15
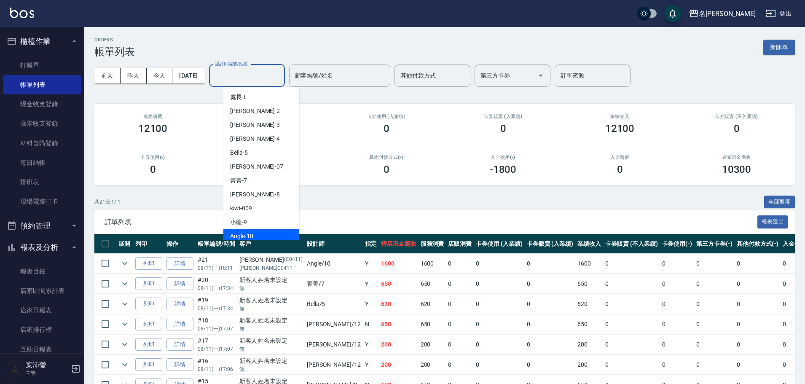
click at [245, 239] on span "Angle -10" at bounding box center [241, 236] width 23 height 9
type input "Angle-10"
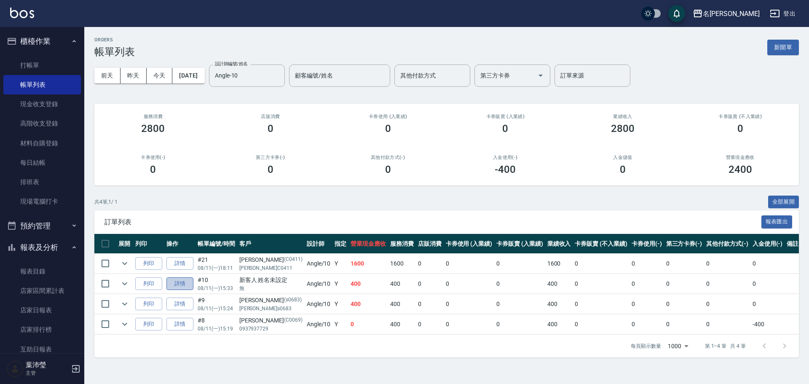
click at [175, 284] on link "詳情" at bounding box center [179, 283] width 27 height 13
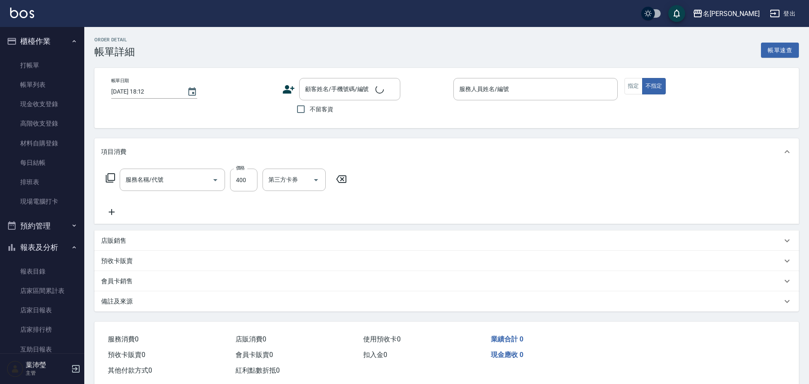
type input "[DATE] 15:33"
type input "Angle-10"
type input "洗髮(A級)(500)"
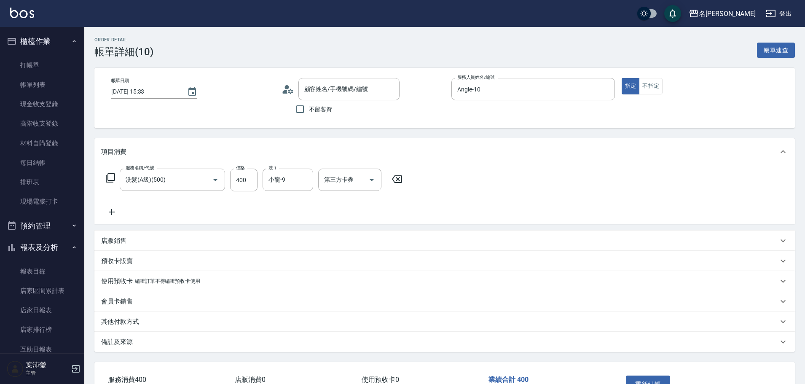
type input "新客人 姓名未設定/無/null"
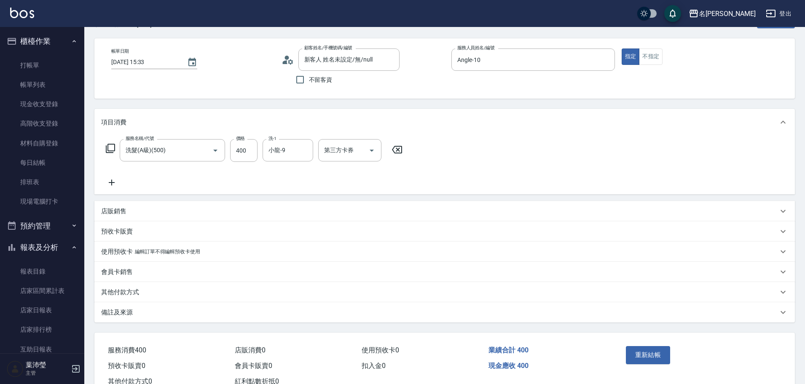
scroll to position [59, 0]
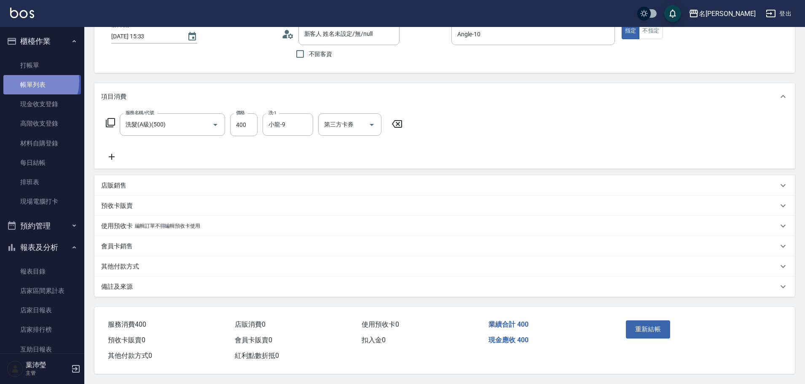
click at [32, 82] on link "帳單列表" at bounding box center [42, 84] width 78 height 19
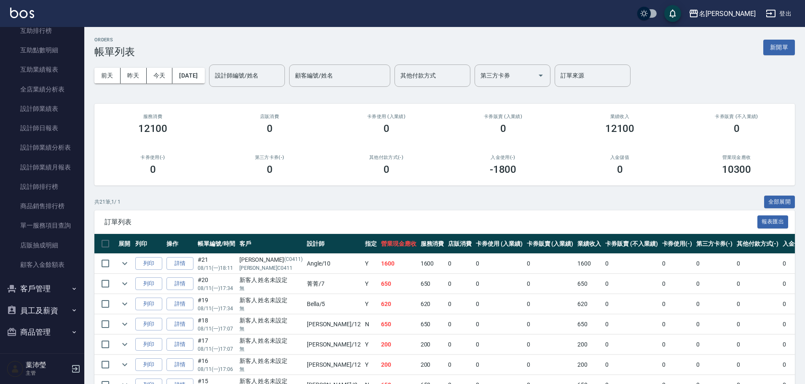
scroll to position [169, 0]
